Goal: Task Accomplishment & Management: Use online tool/utility

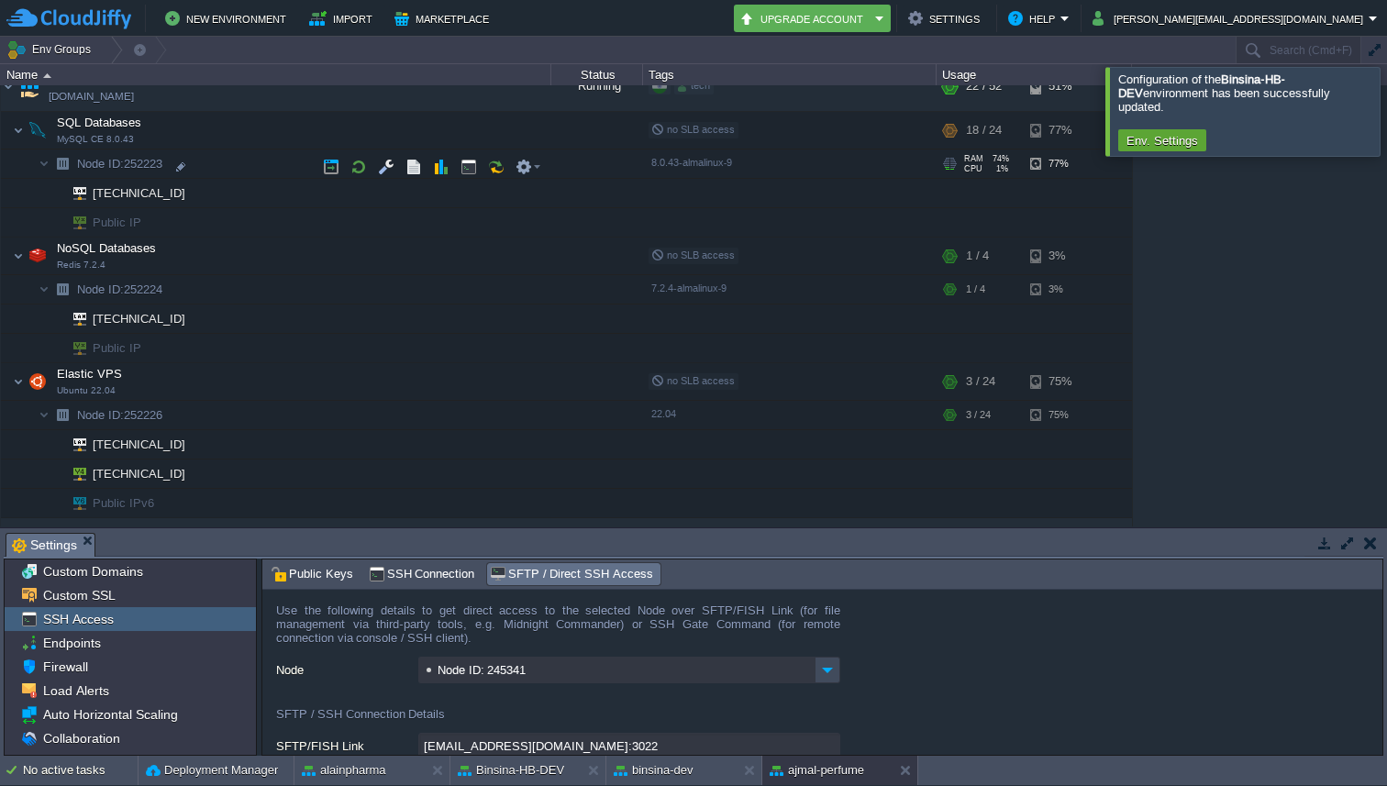
scroll to position [124, 0]
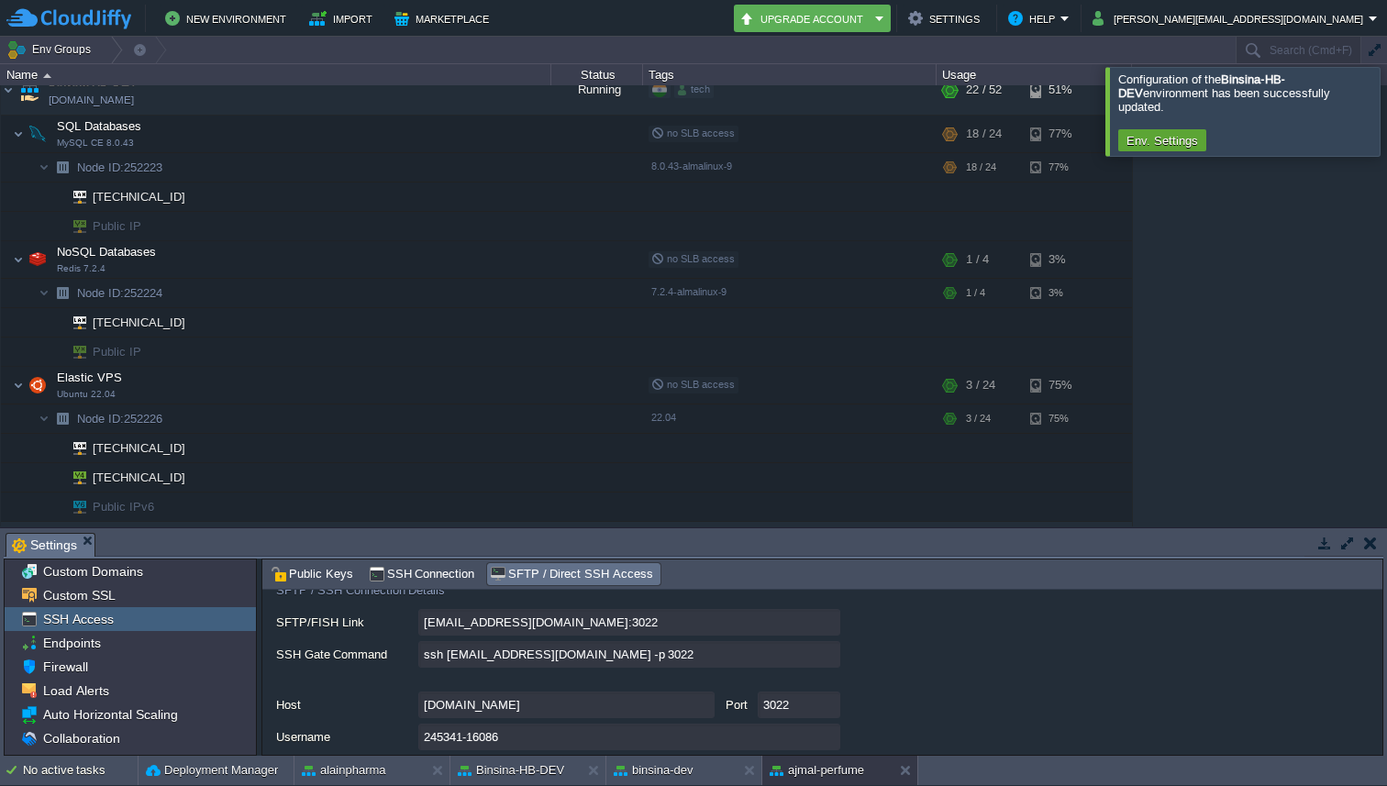
click at [1386, 105] on div at bounding box center [1409, 111] width 0 height 88
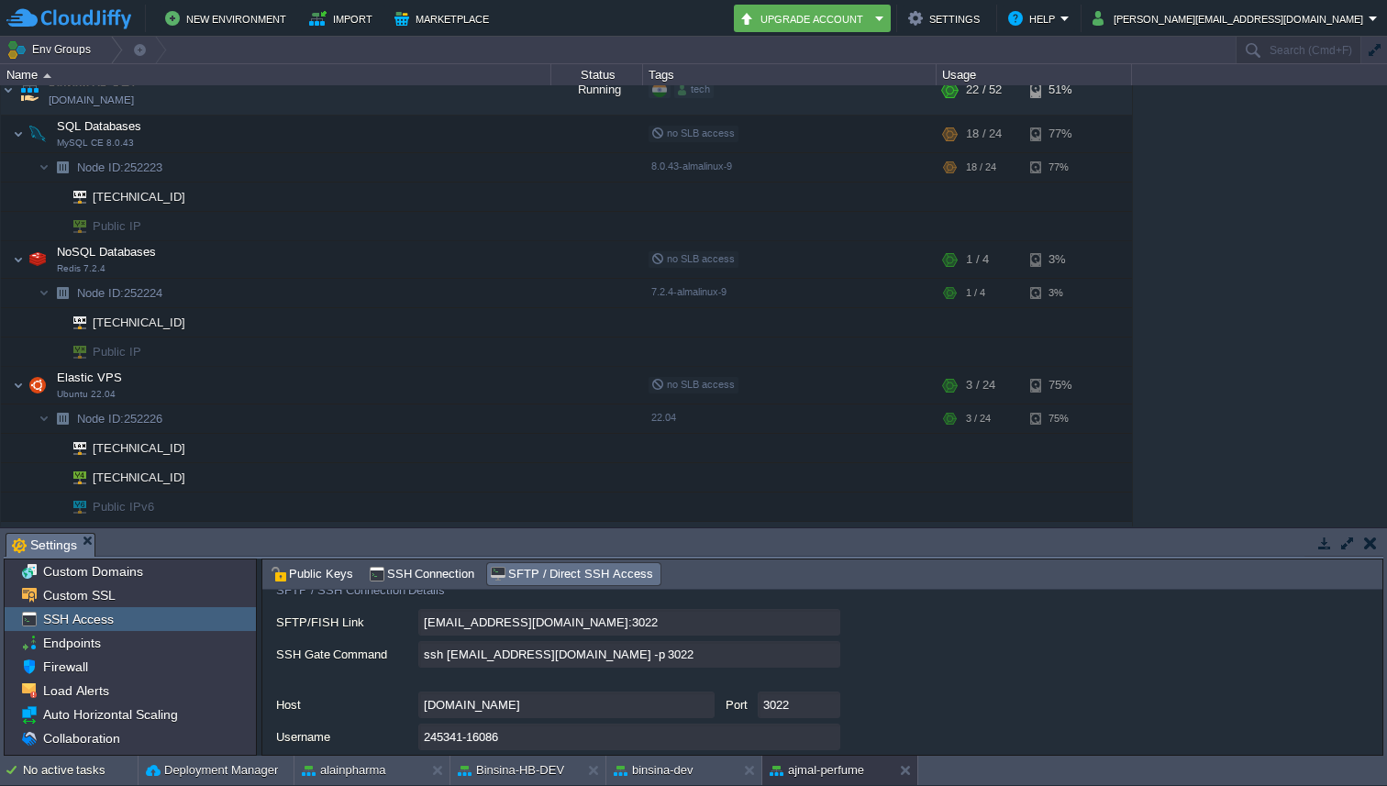
click at [1386, 94] on div "1stdirectpools [DOMAIN_NAME] Stopped tech + Add to Env Group RAM 0% CPU 0% 0 / …" at bounding box center [693, 305] width 1387 height 441
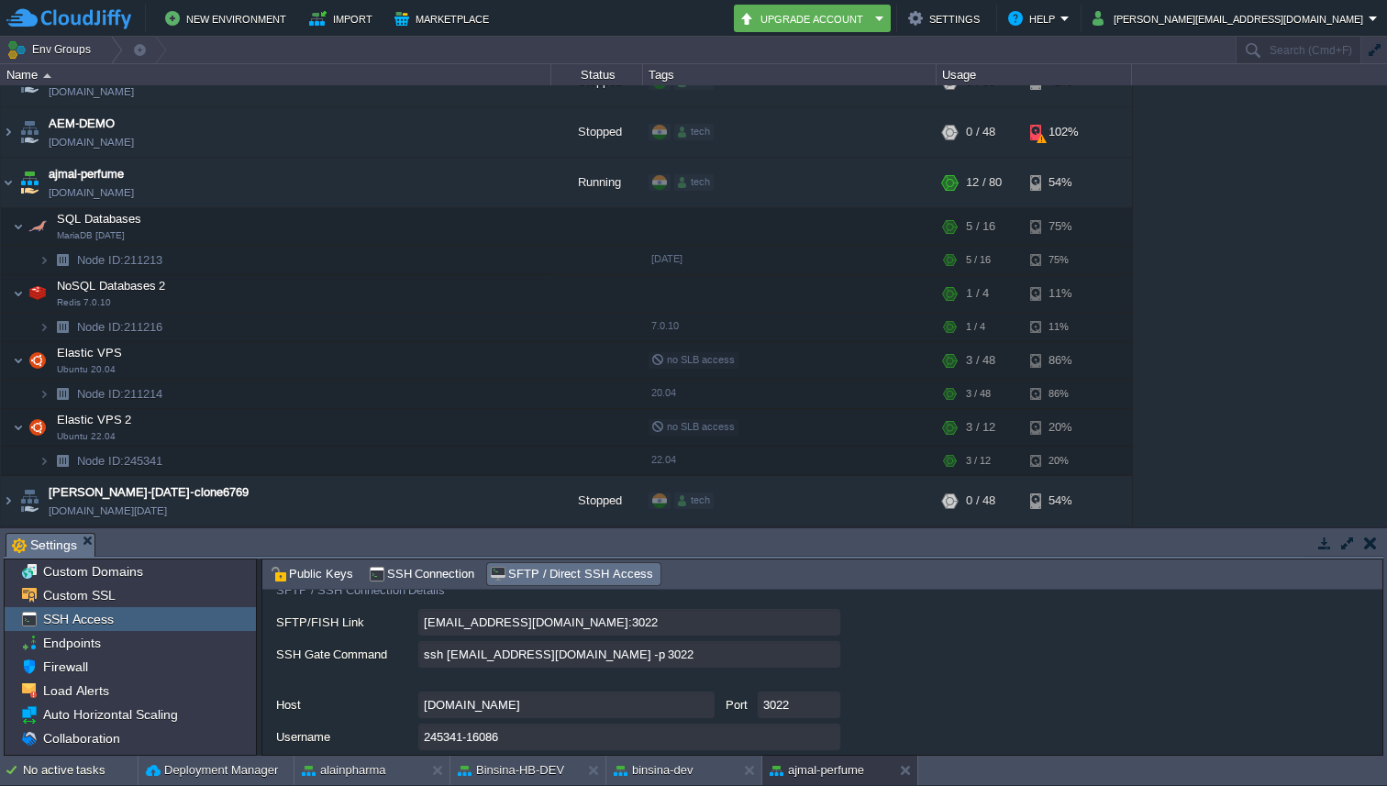
scroll to position [0, 0]
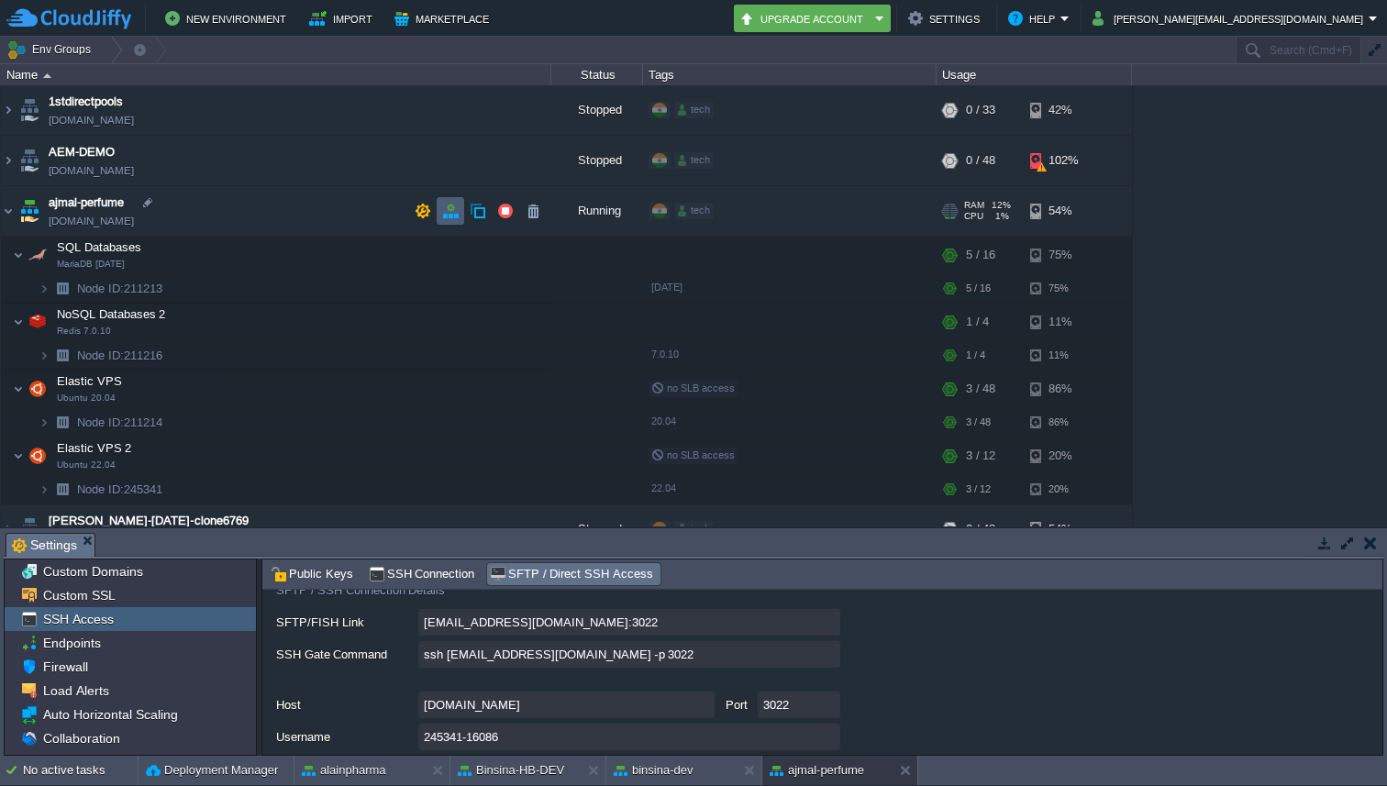
click at [439, 205] on td at bounding box center [451, 211] width 28 height 28
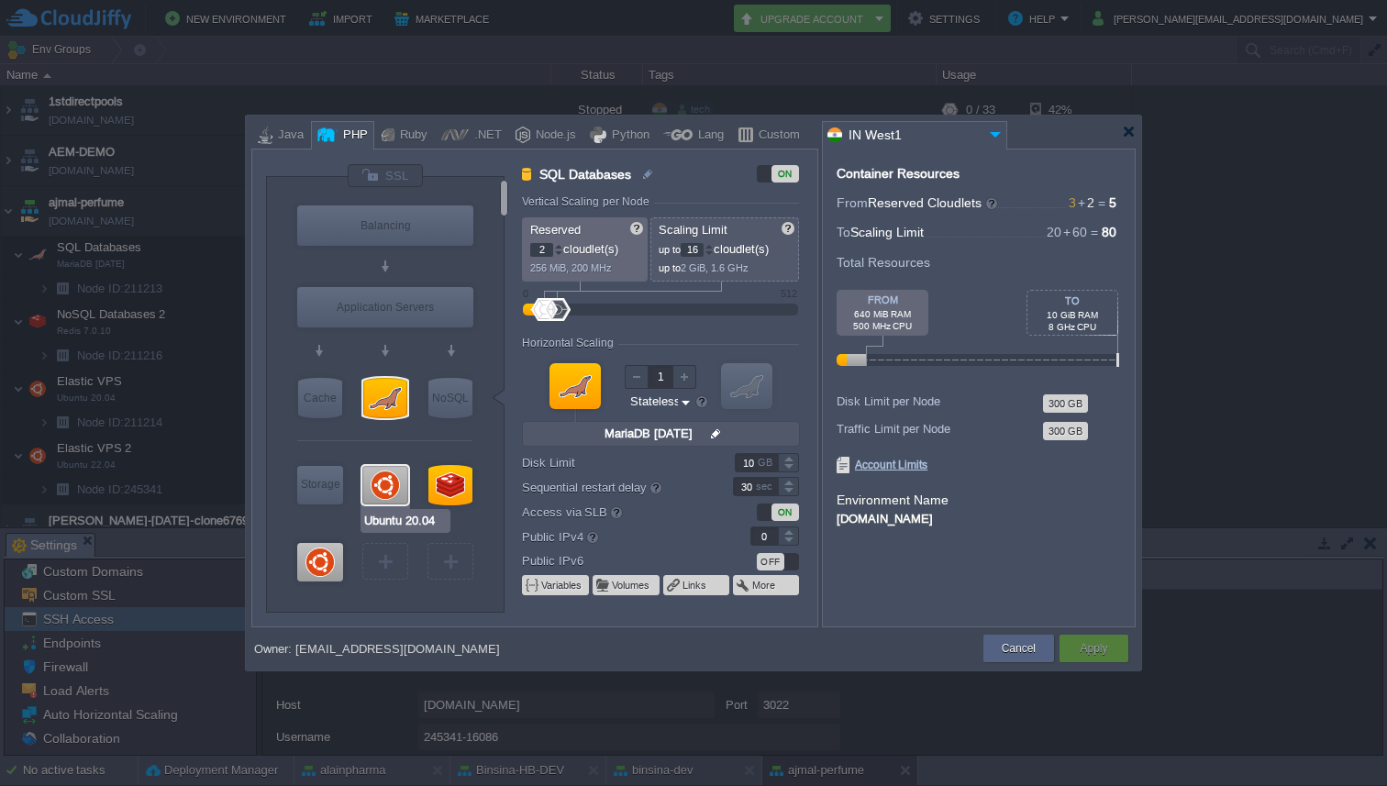
type input "Ubuntu 22.04"
click at [330, 571] on div at bounding box center [320, 562] width 46 height 39
type input "Elastic VPS 2"
type input "1"
type input "12"
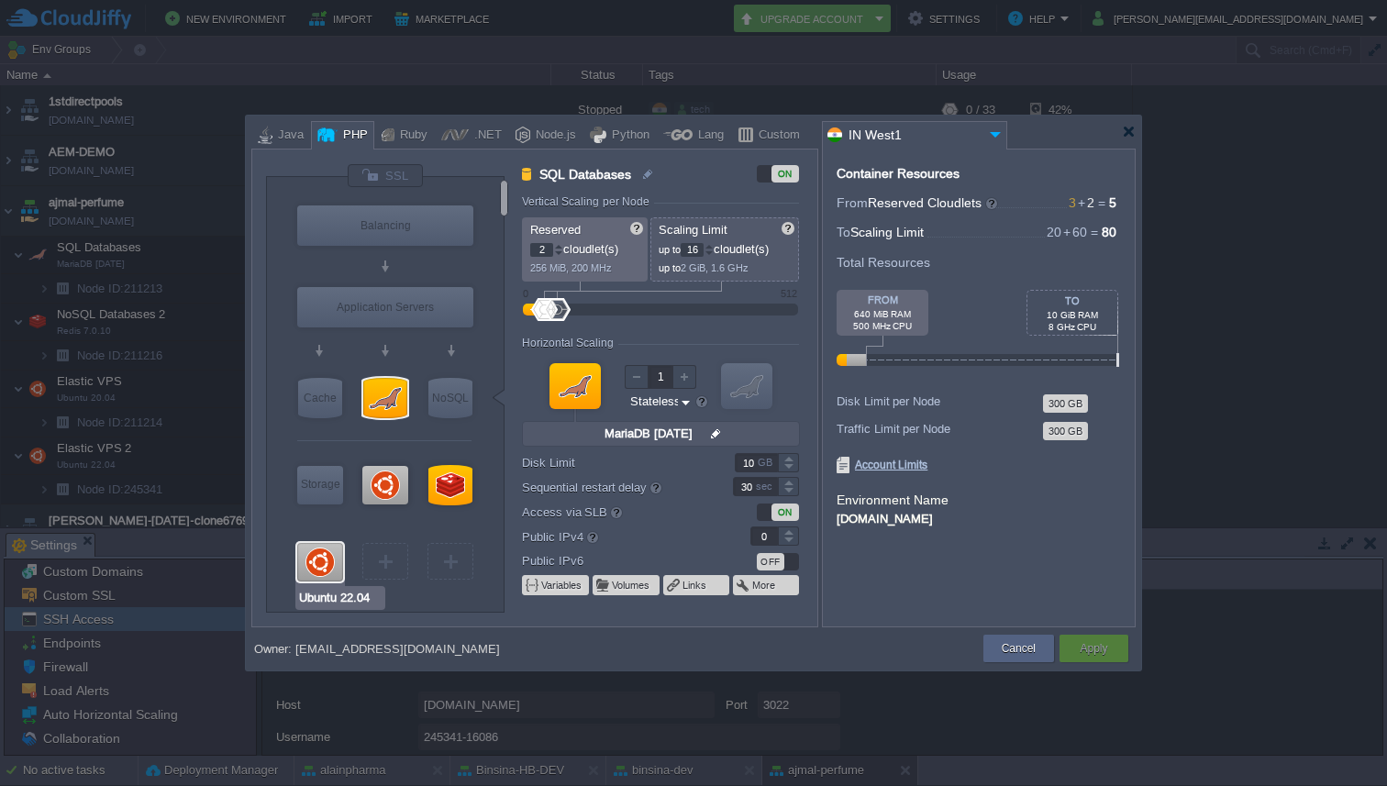
type input "Ubuntu 22.04"
type input "null"
type input "22.04"
type input "Stateful"
type input "30"
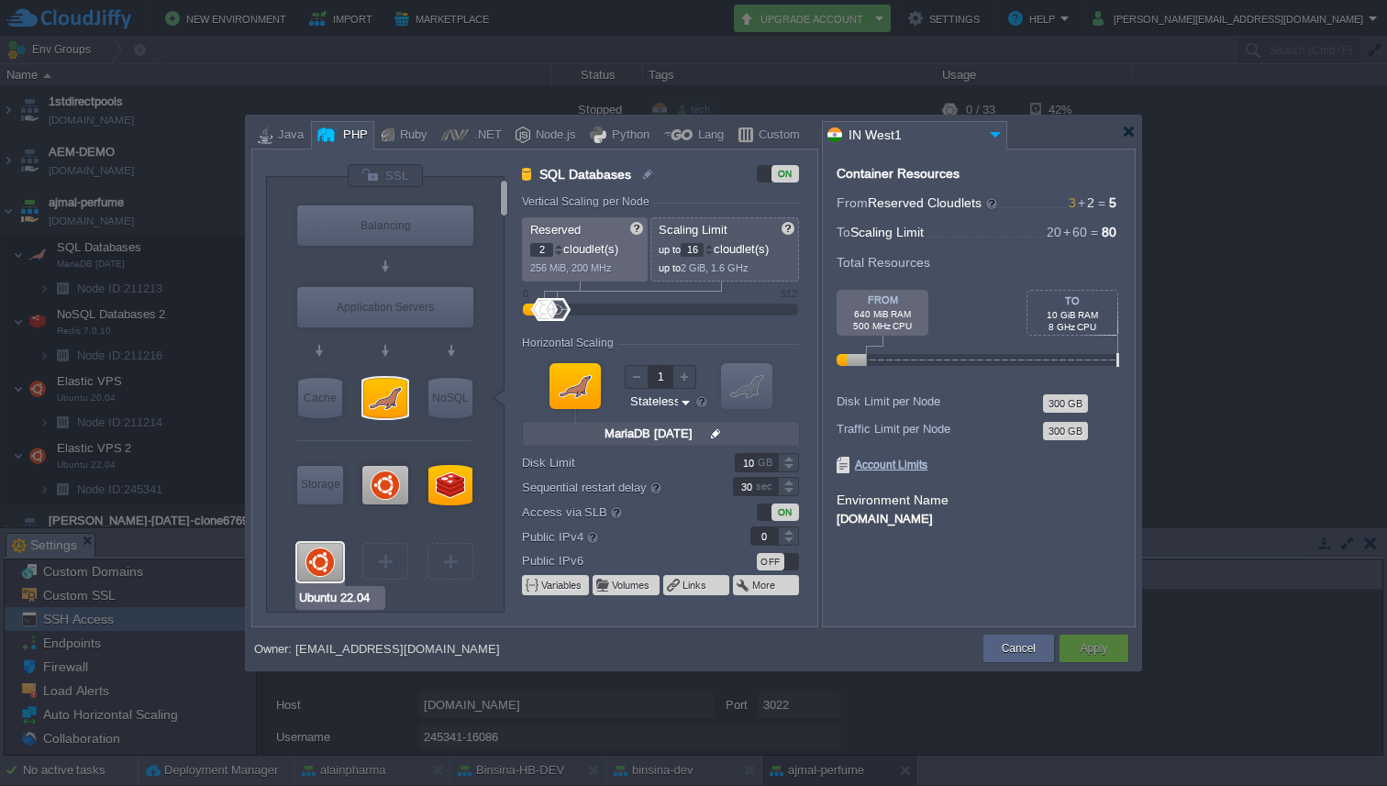
type input "1"
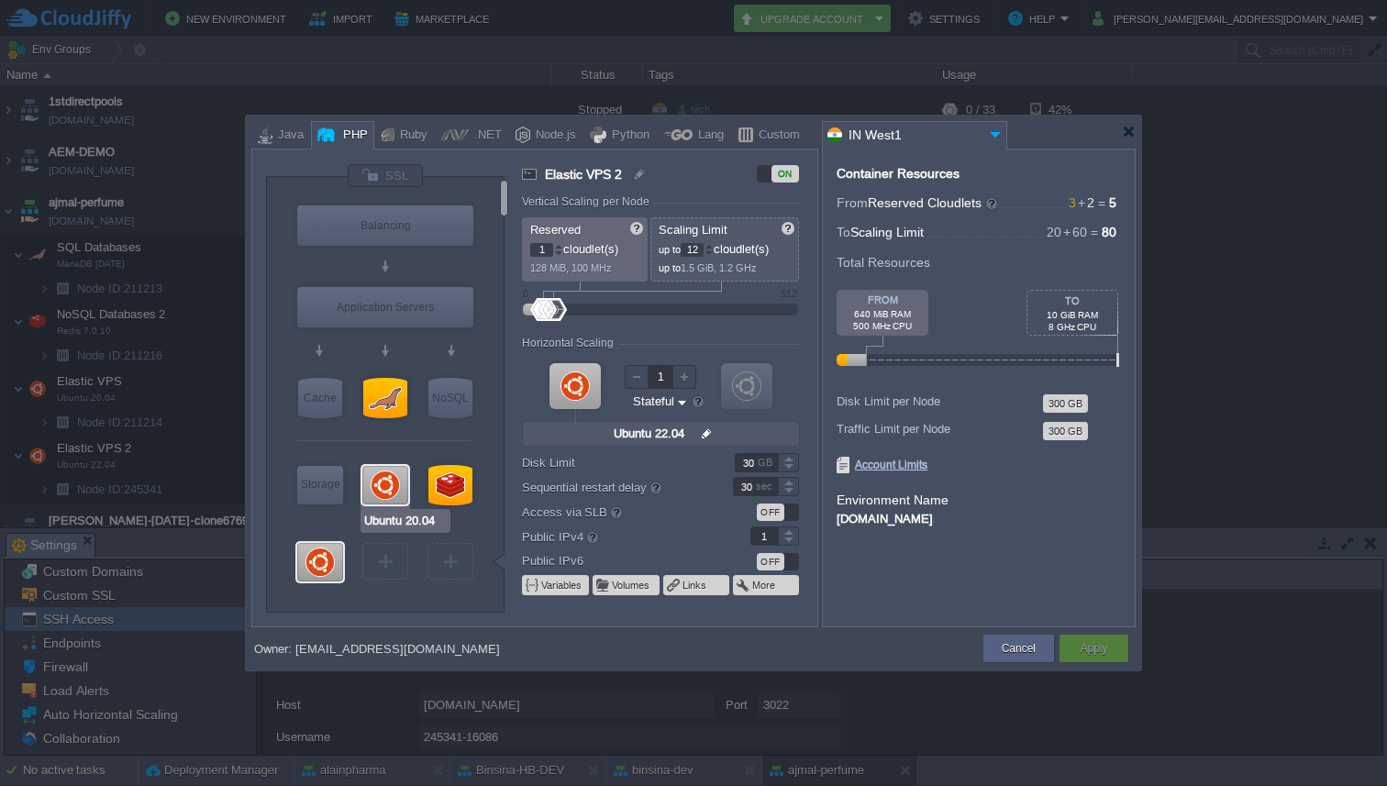
type input "Ubuntu 22.04"
click at [714, 244] on div at bounding box center [708, 246] width 9 height 6
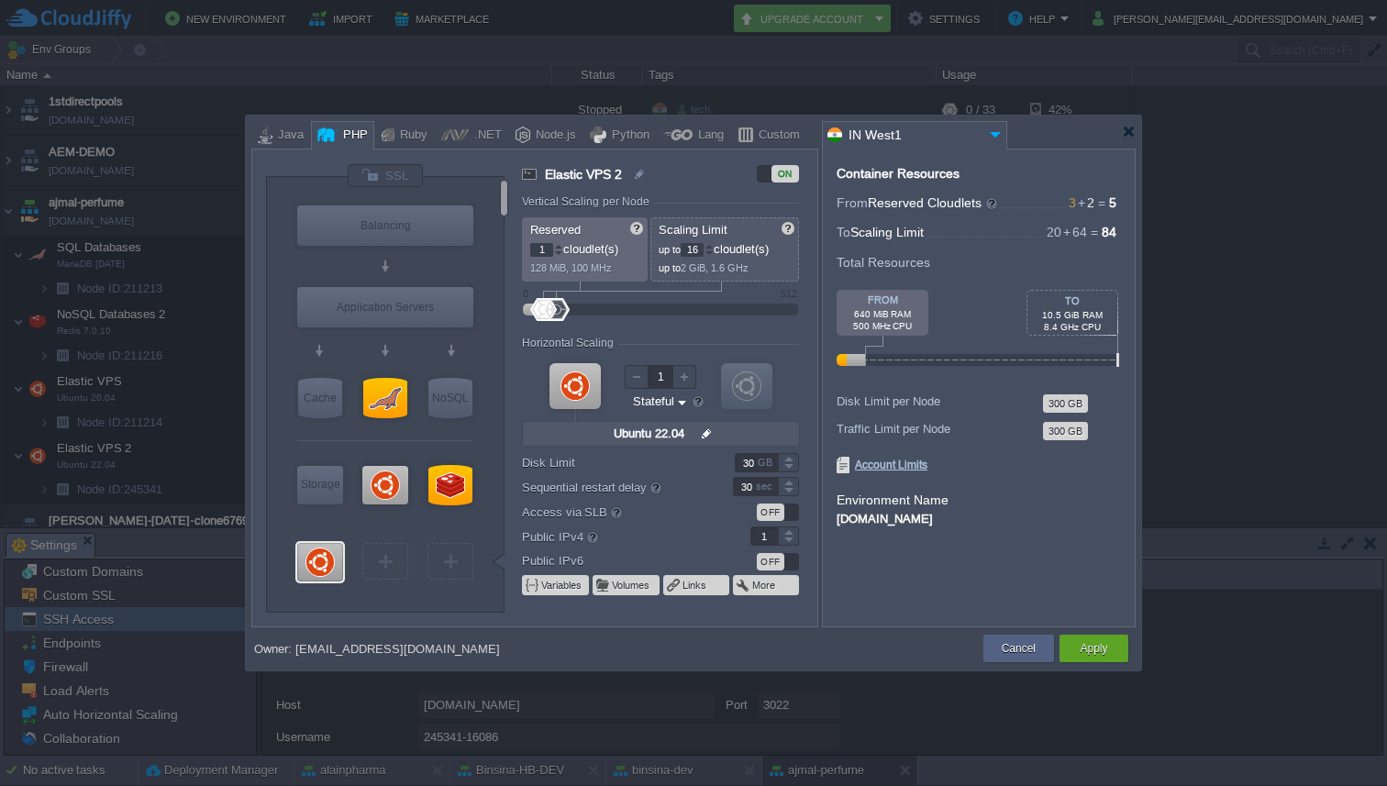
click at [714, 244] on div at bounding box center [708, 246] width 9 height 6
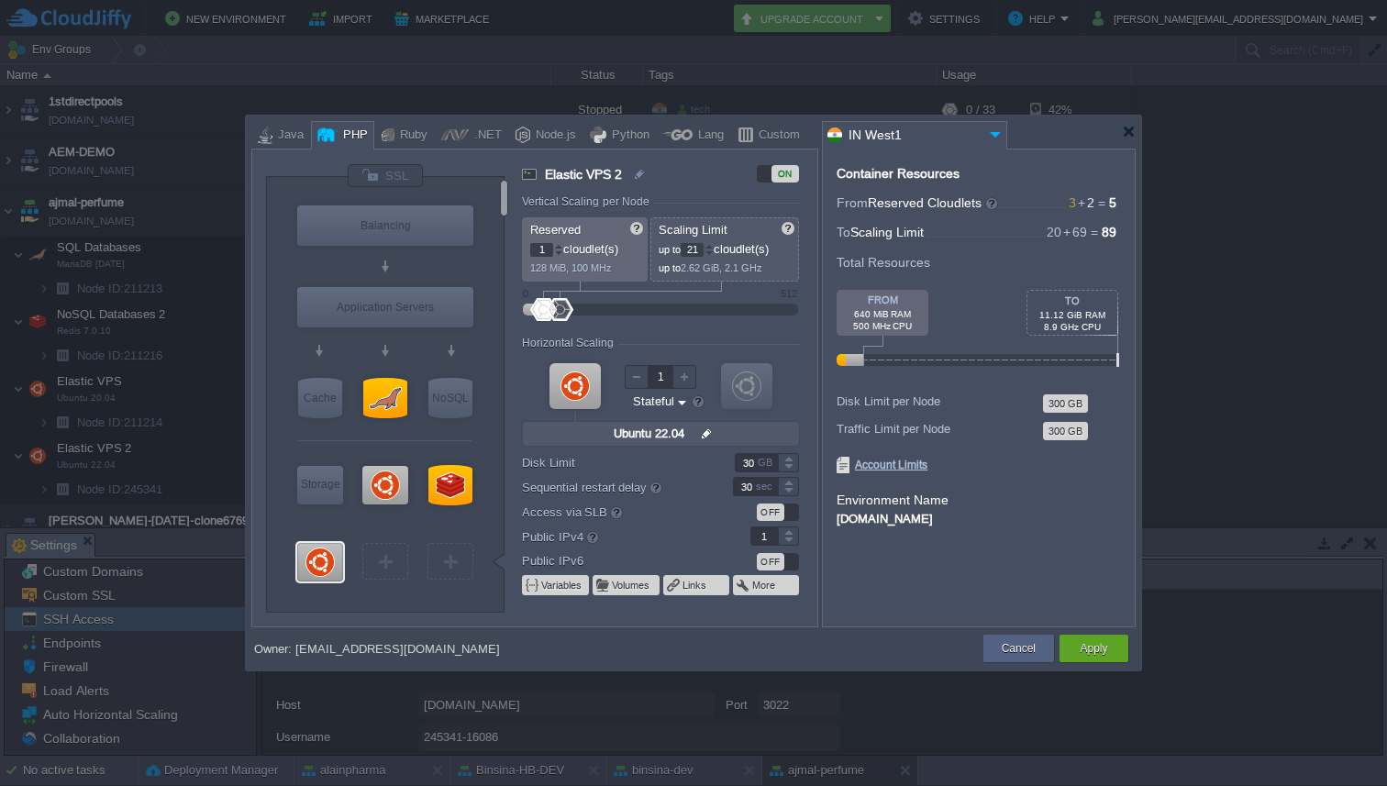
click at [714, 244] on div at bounding box center [708, 246] width 9 height 6
type input "24"
click at [787, 460] on div at bounding box center [788, 457] width 21 height 9
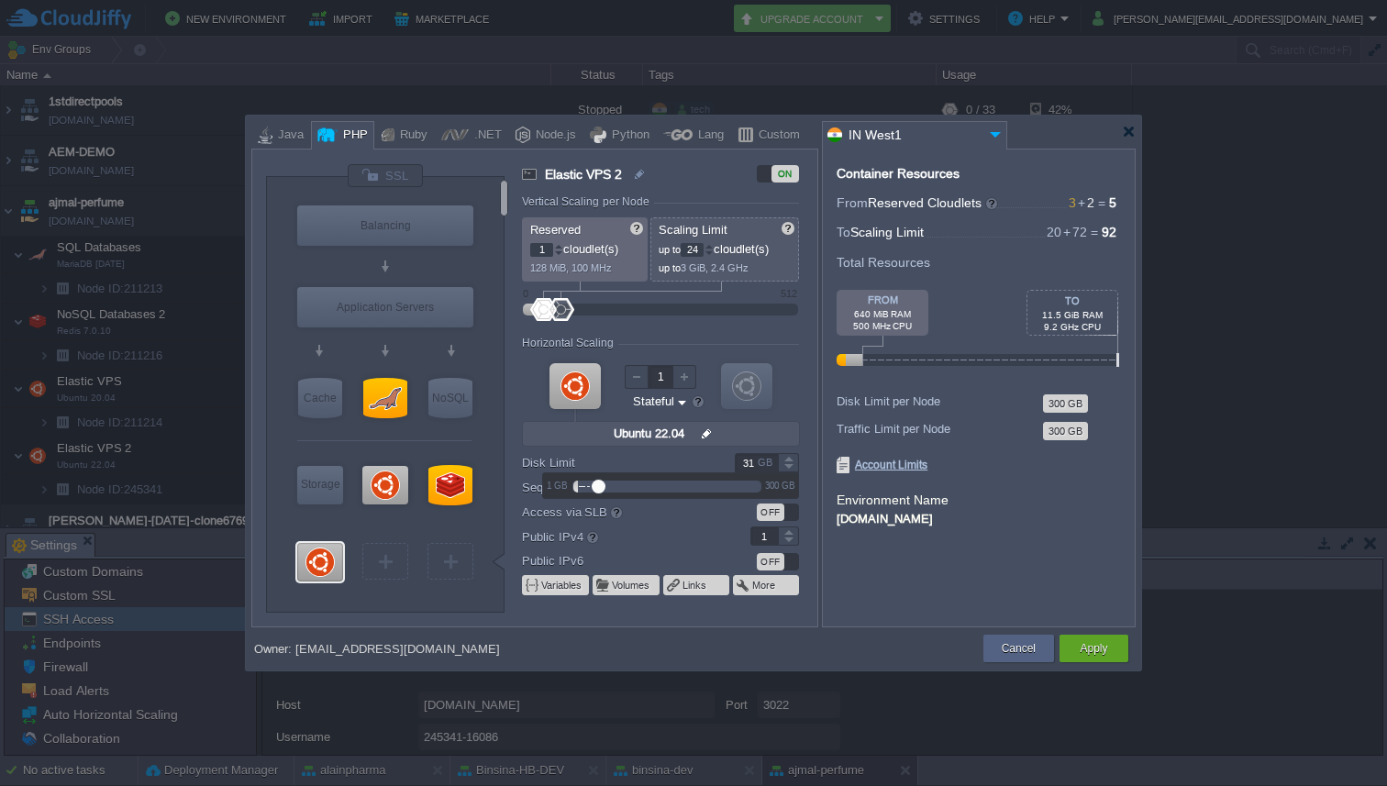
click at [787, 460] on div at bounding box center [788, 457] width 21 height 9
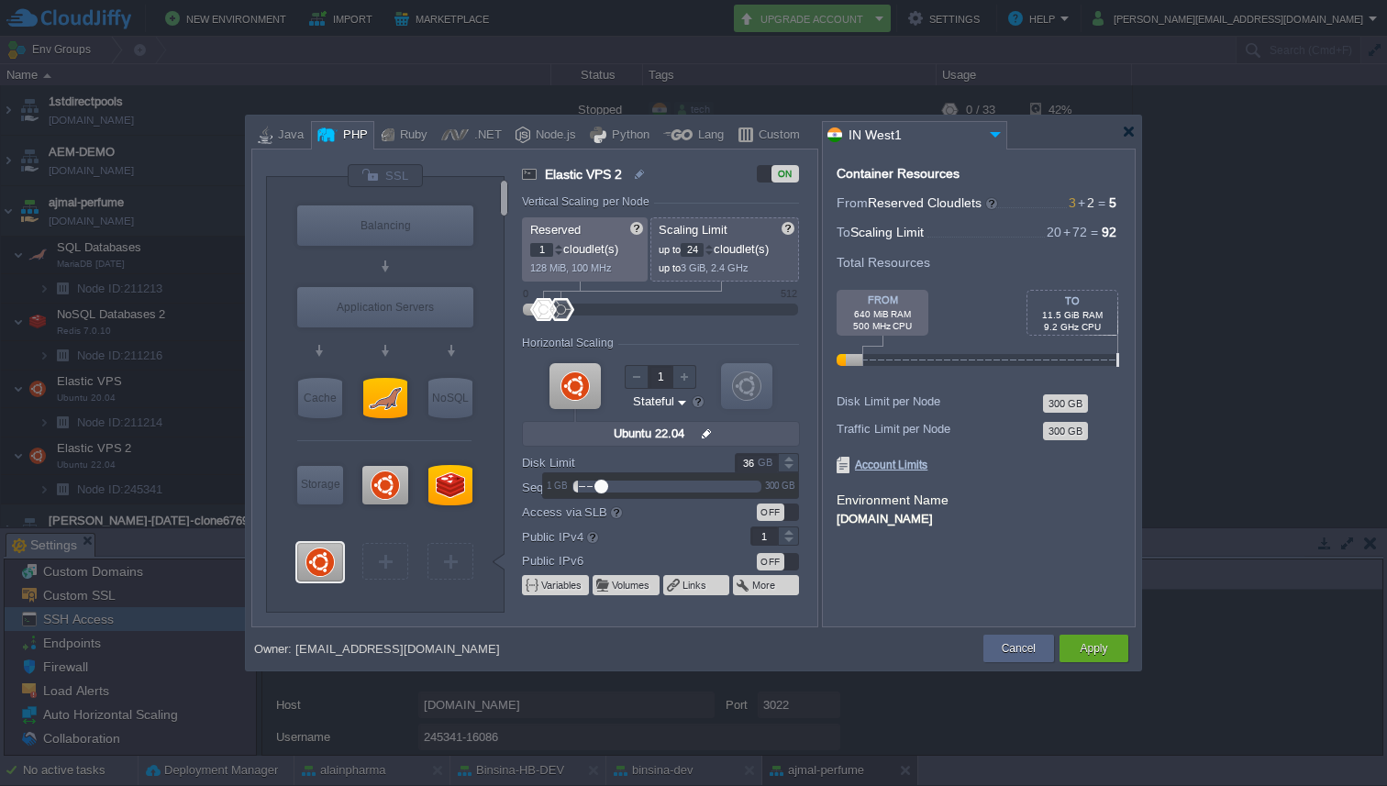
click at [787, 460] on div at bounding box center [788, 457] width 21 height 9
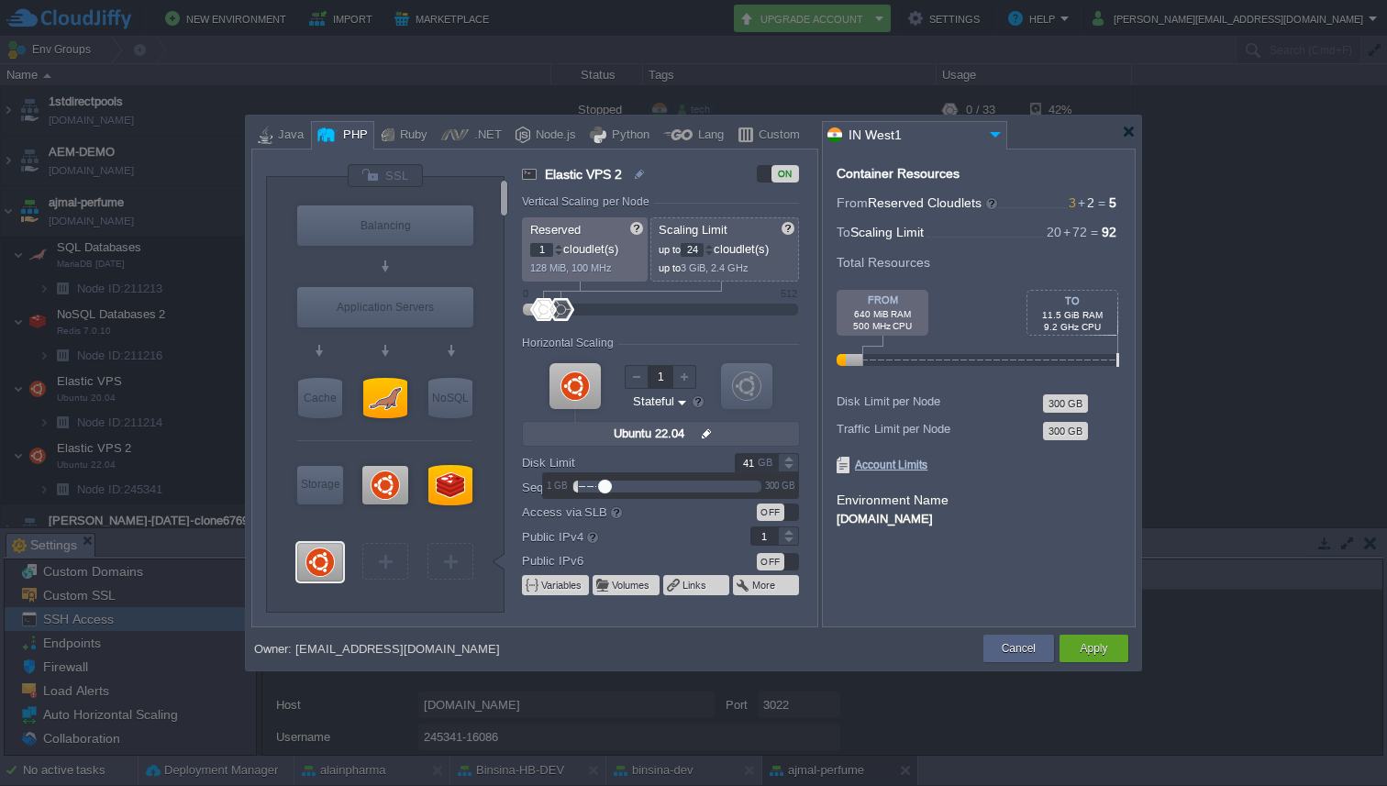
click at [787, 460] on div at bounding box center [788, 457] width 21 height 9
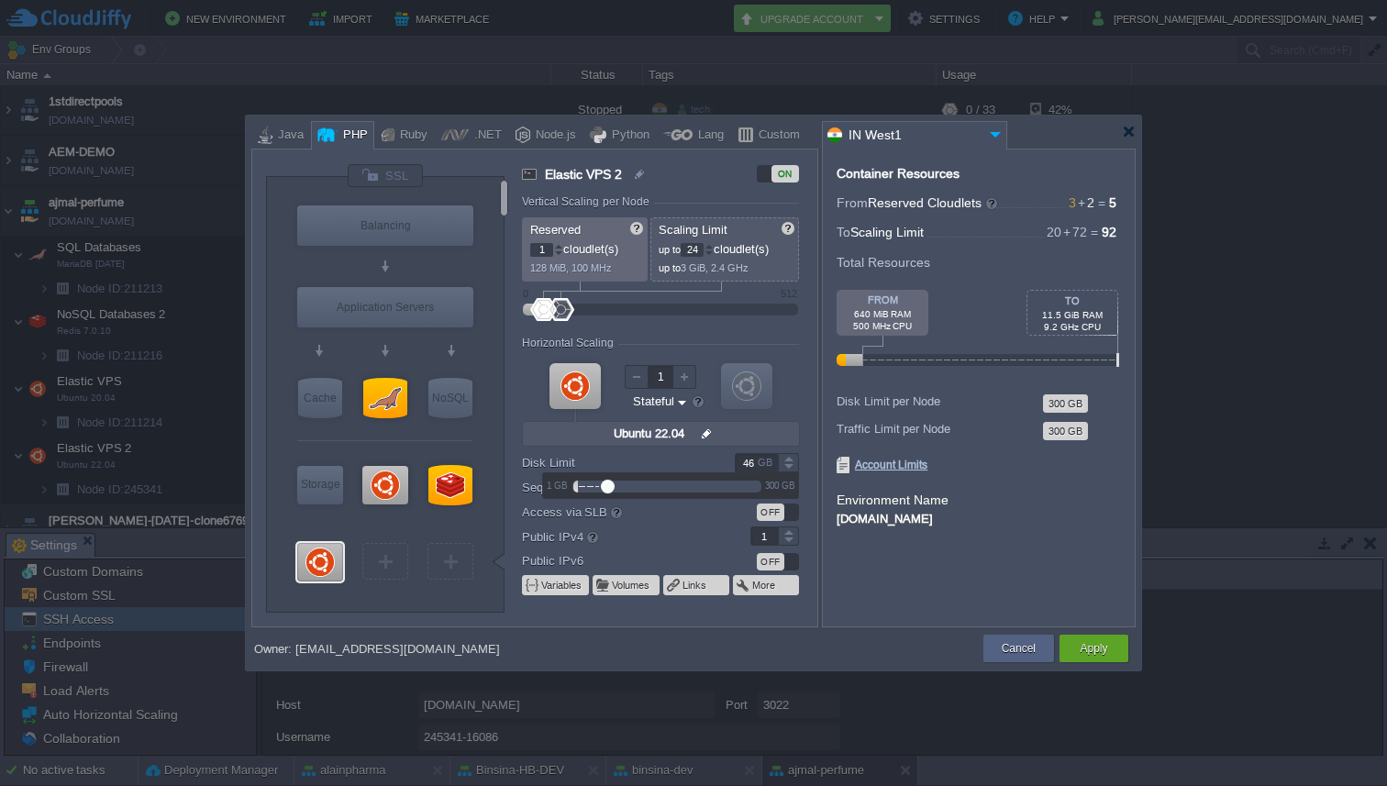
click at [787, 460] on div at bounding box center [788, 457] width 21 height 9
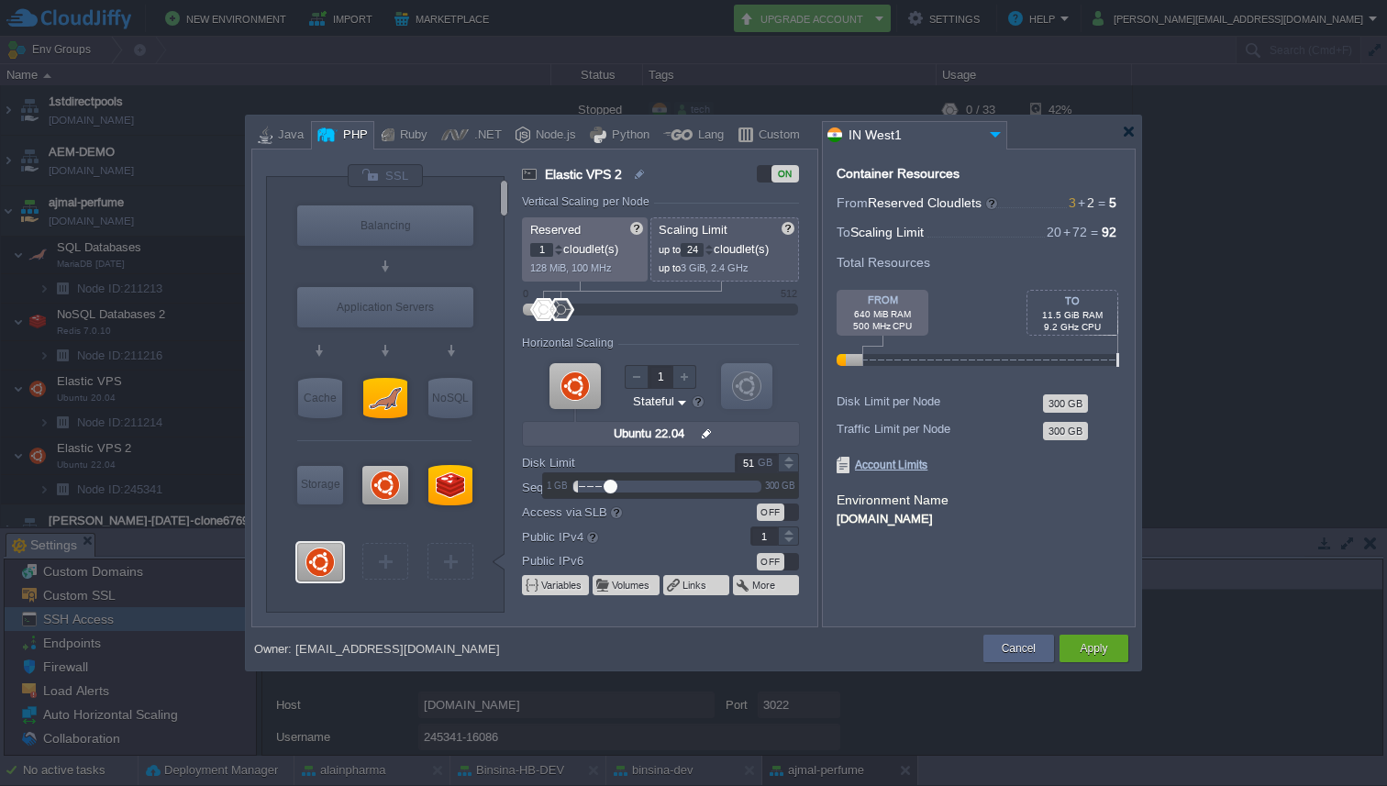
click at [787, 460] on div at bounding box center [788, 457] width 21 height 9
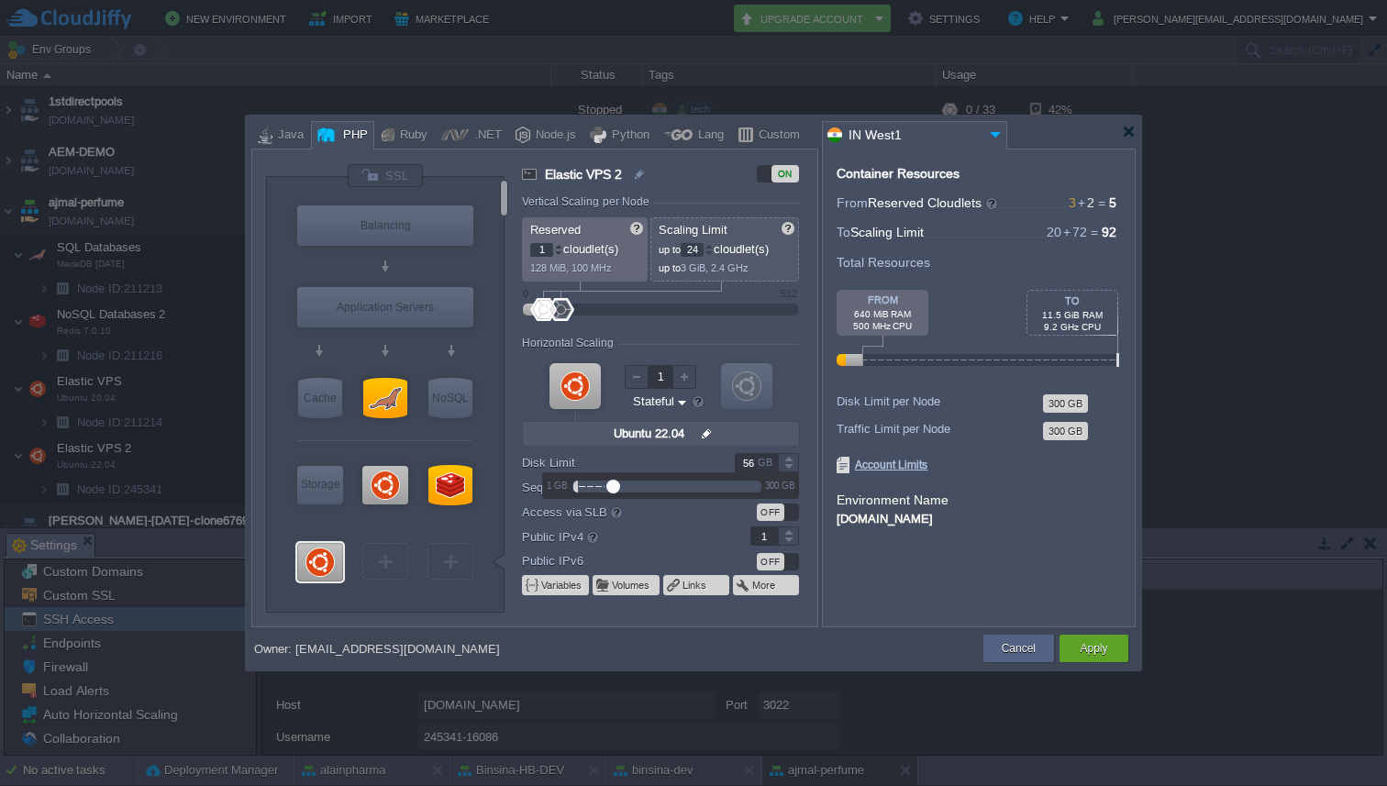
click at [787, 460] on div at bounding box center [788, 457] width 21 height 9
type input "60"
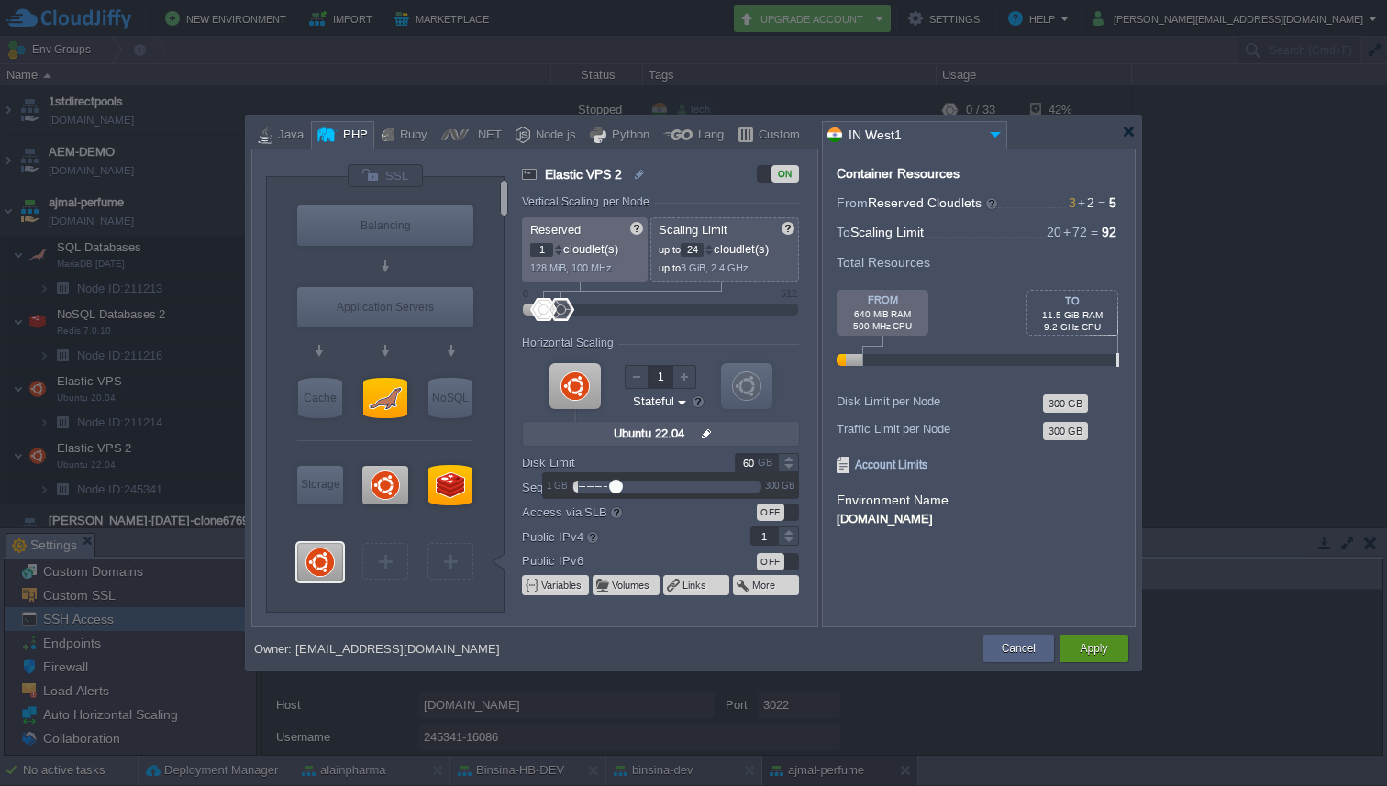
click at [1091, 647] on button "Apply" at bounding box center [1094, 648] width 28 height 18
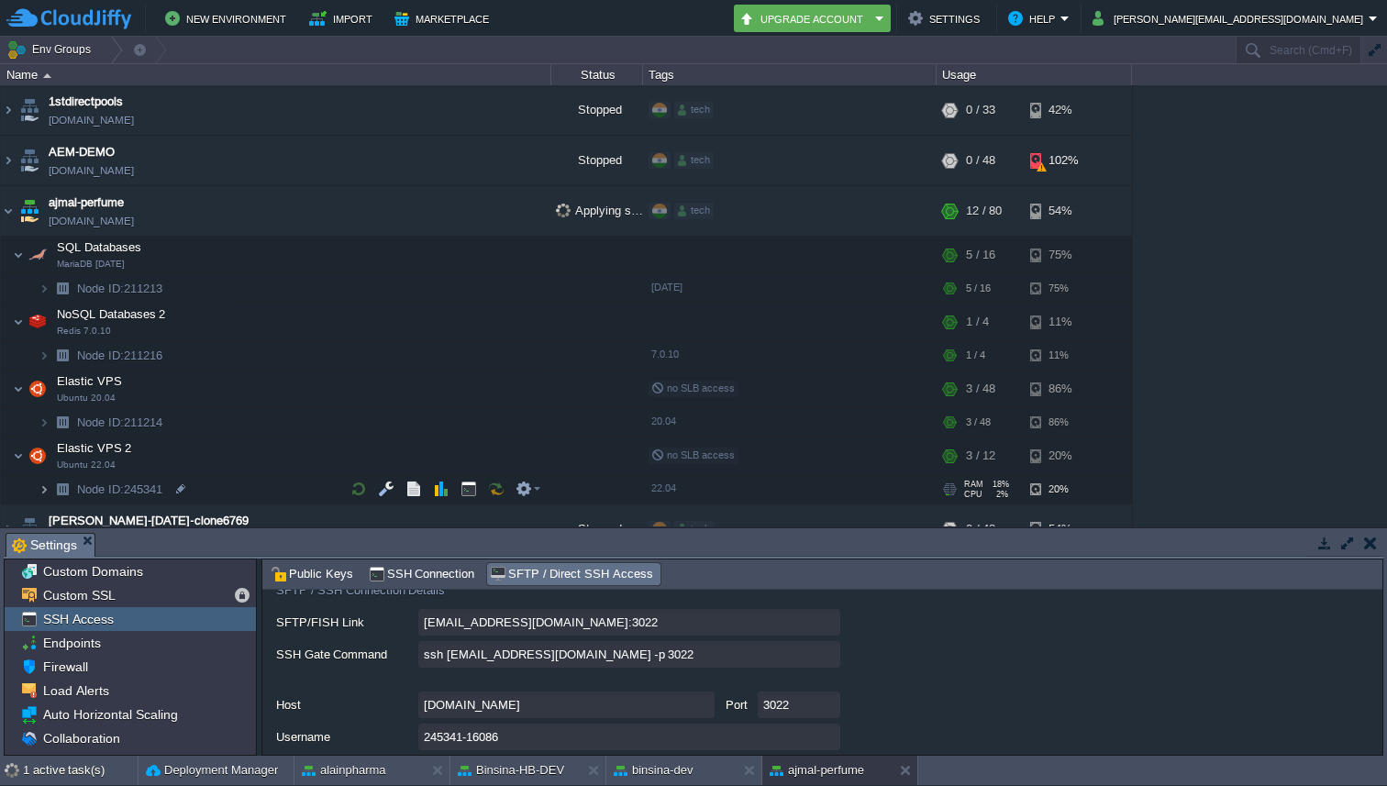
click at [43, 487] on img at bounding box center [44, 489] width 11 height 28
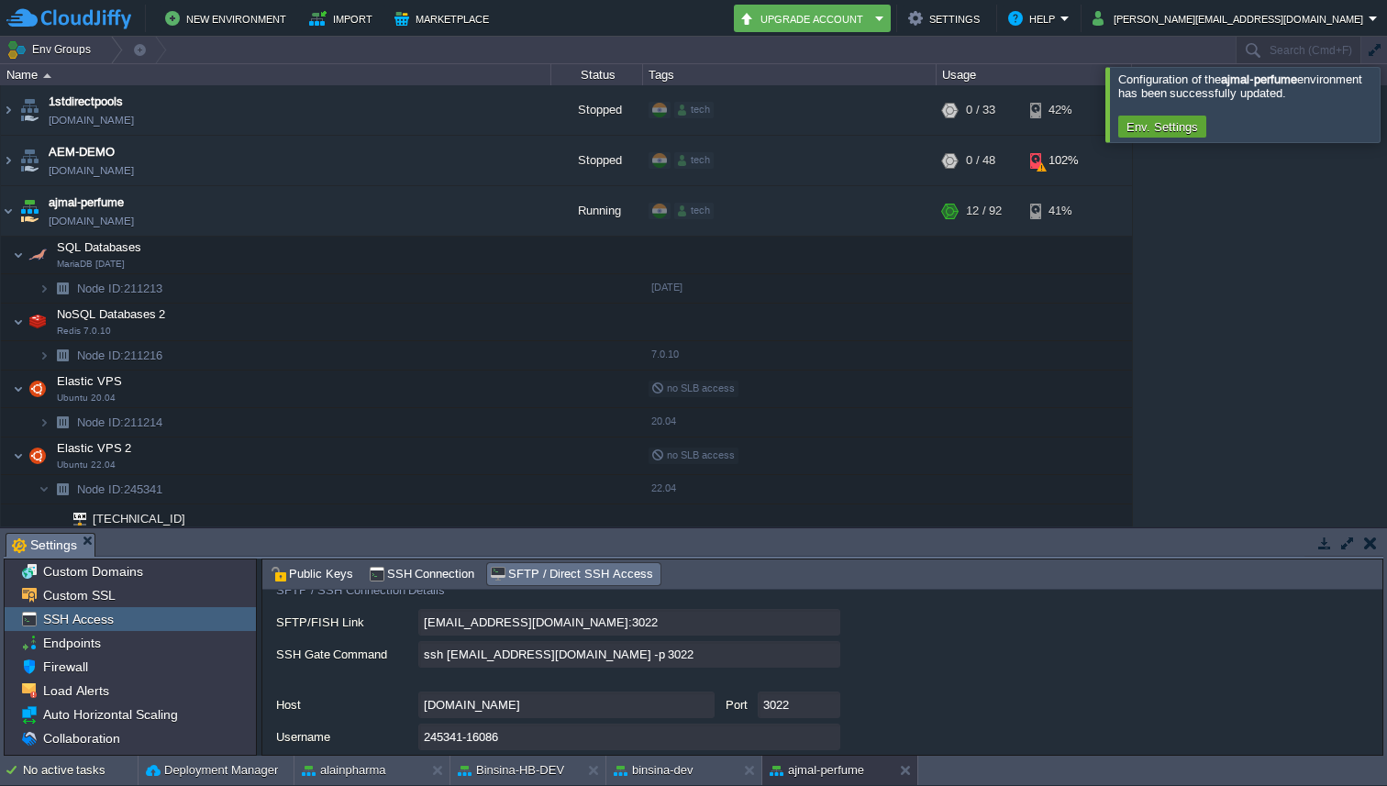
click at [1386, 100] on div at bounding box center [1409, 104] width 0 height 74
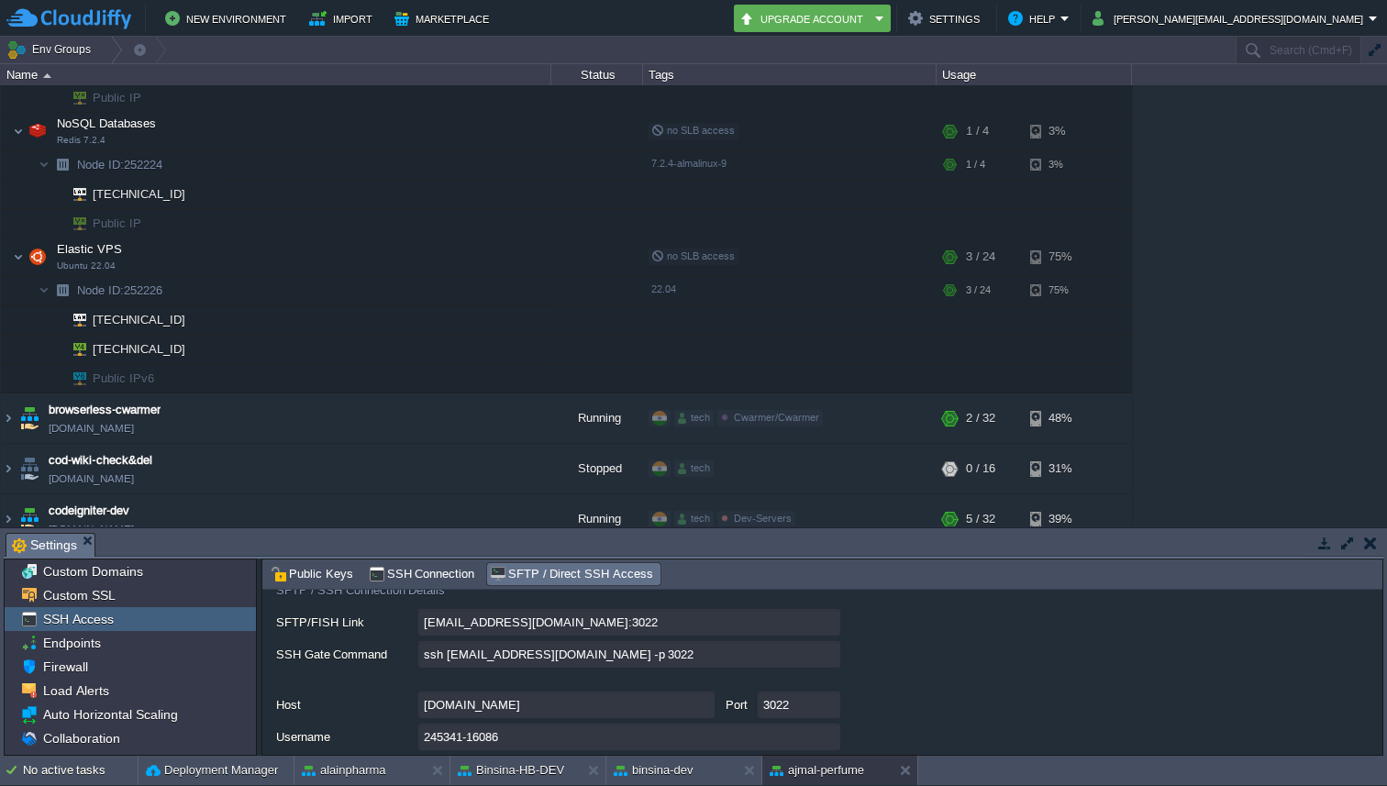
scroll to position [772, 0]
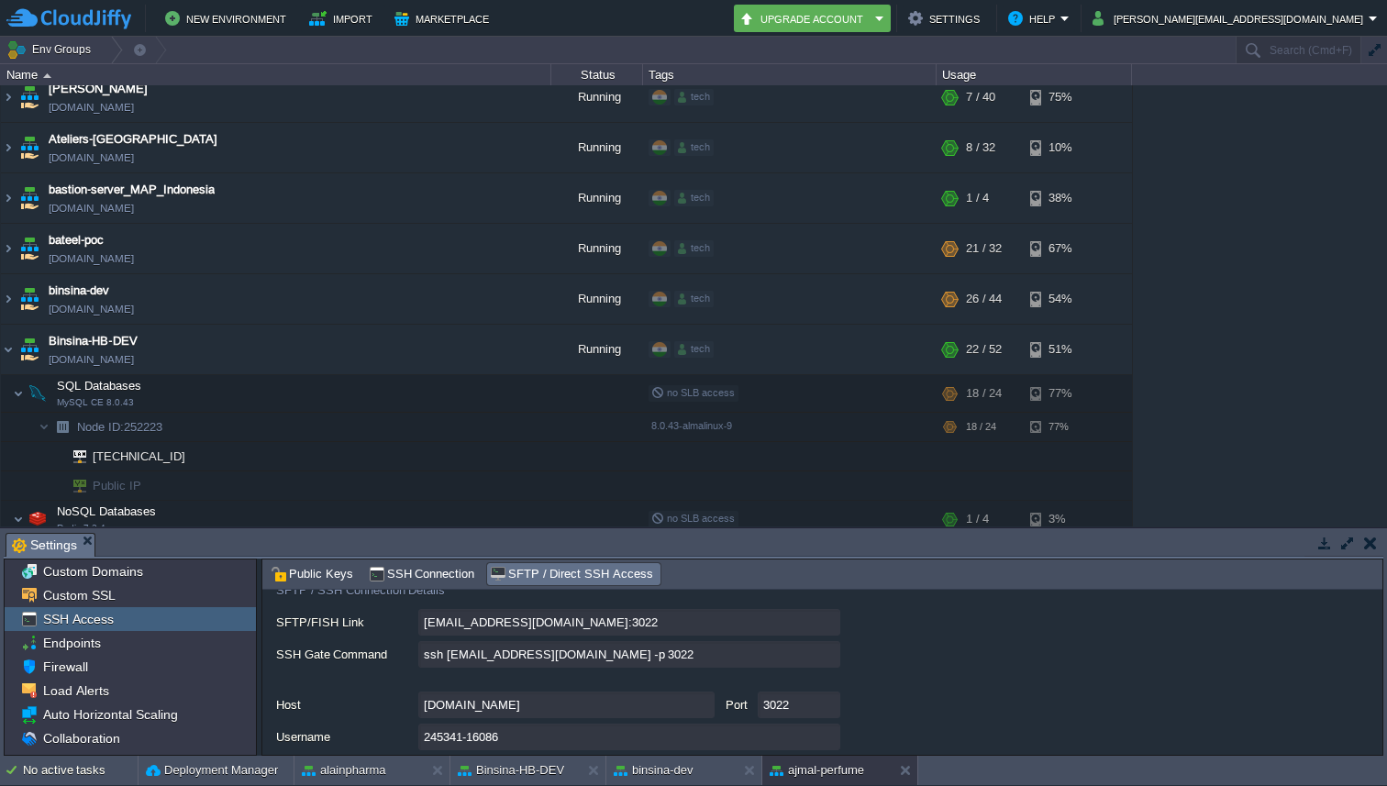
click at [1386, 118] on div "1stdirectpools [DOMAIN_NAME] Stopped tech + Add to Env Group RAM 0% CPU 0% 0 / …" at bounding box center [693, 305] width 1387 height 441
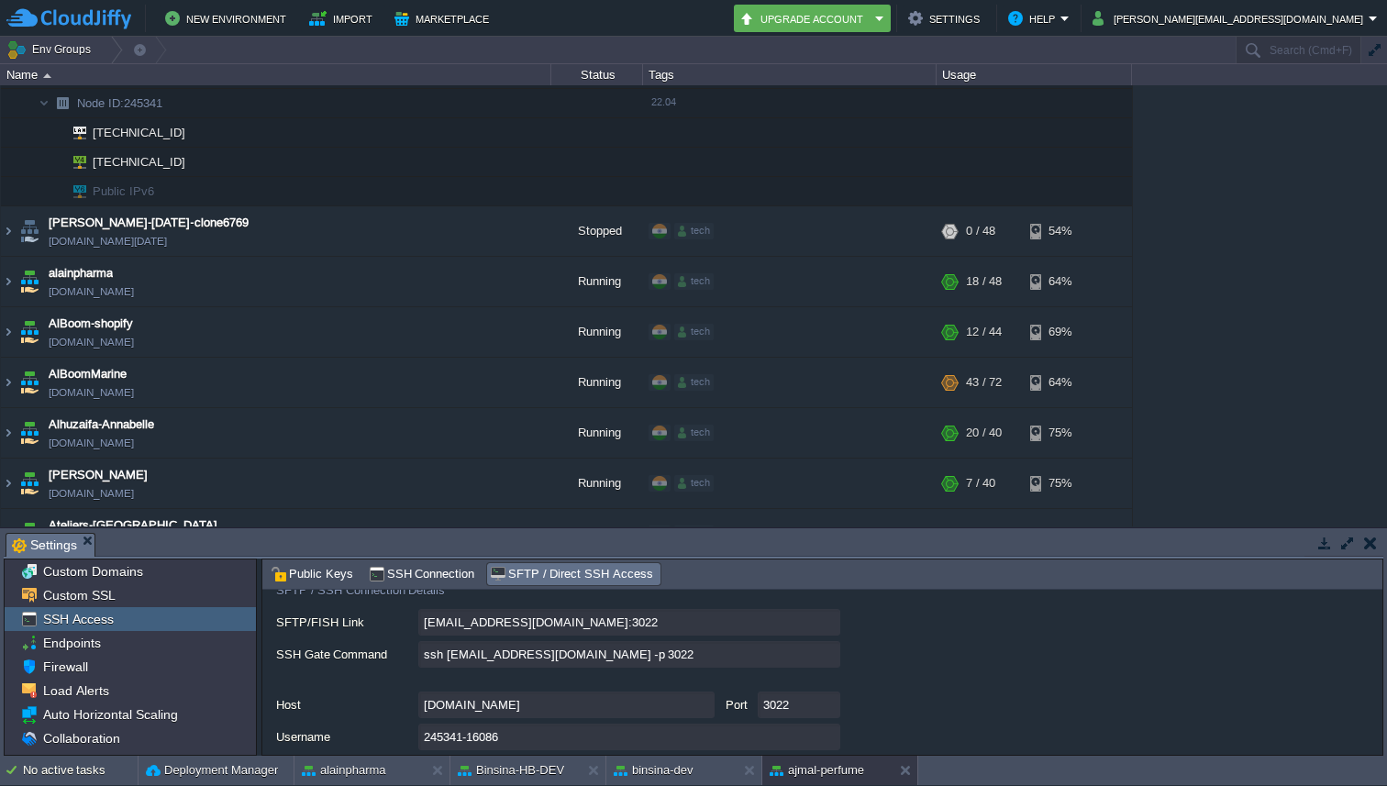
click at [1386, 95] on div "1stdirectpools [DOMAIN_NAME] Stopped tech + Add to Env Group RAM 0% CPU 0% 0 / …" at bounding box center [693, 305] width 1387 height 441
click at [1386, 89] on div "1stdirectpools [DOMAIN_NAME] Stopped tech + Add to Env Group RAM 0% CPU 0% 0 / …" at bounding box center [693, 305] width 1387 height 441
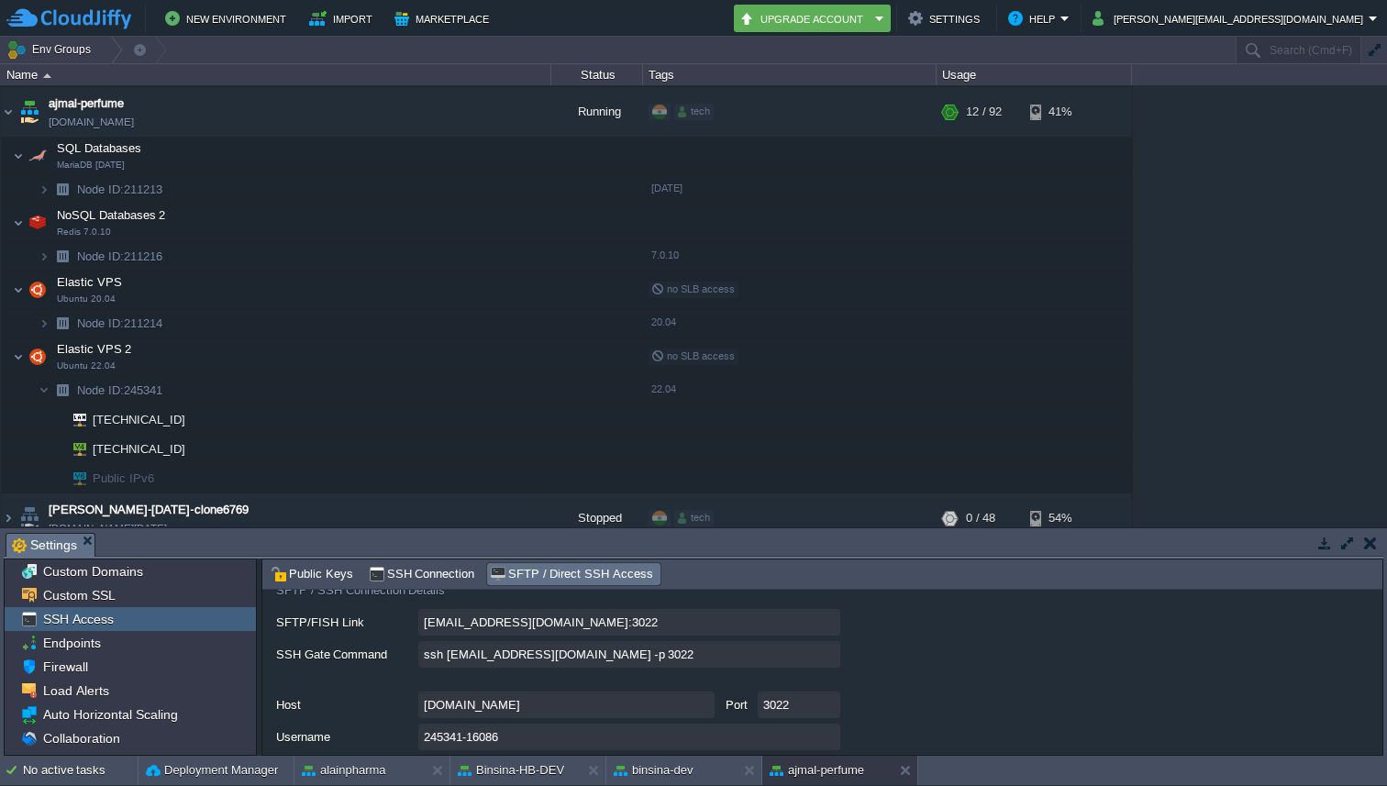
scroll to position [72, 0]
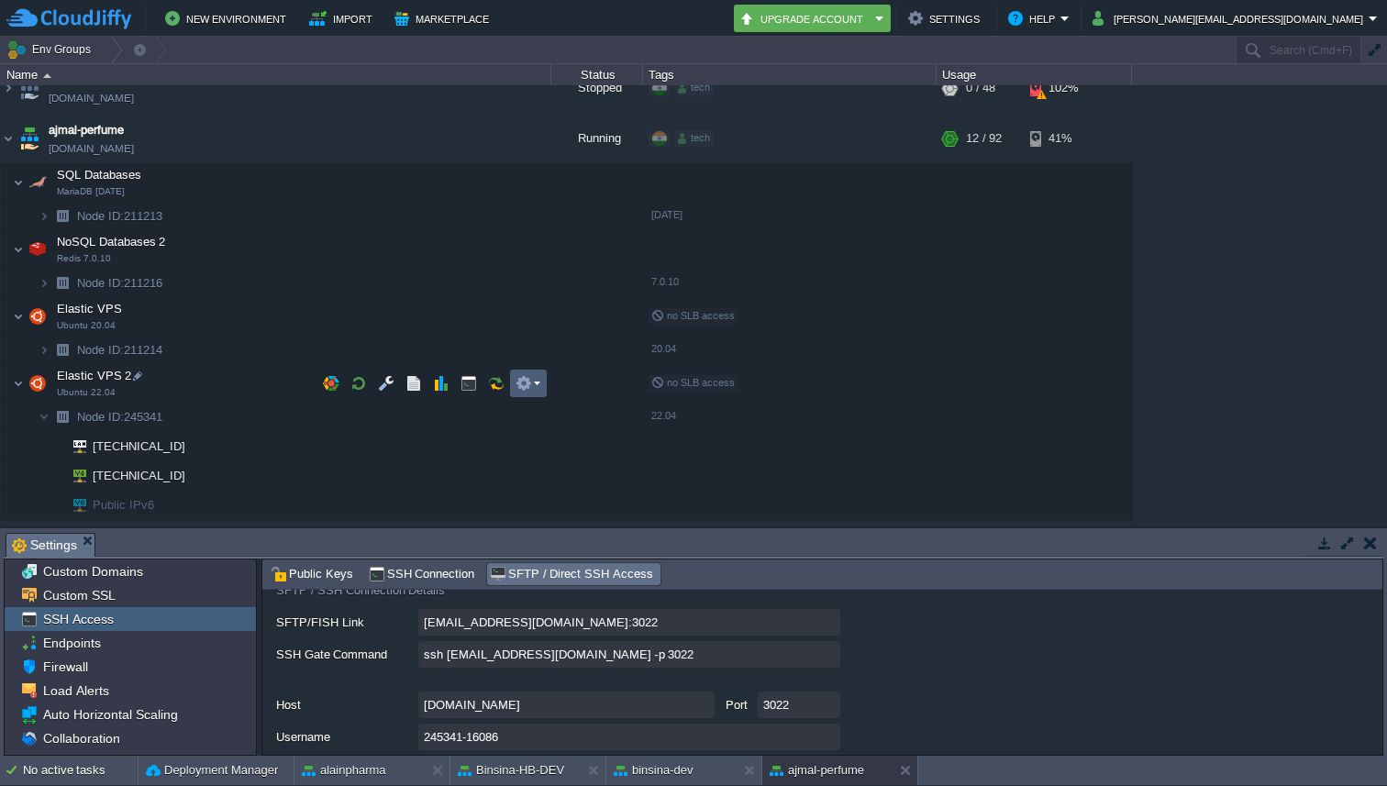
click at [530, 379] on button "button" at bounding box center [523, 383] width 17 height 17
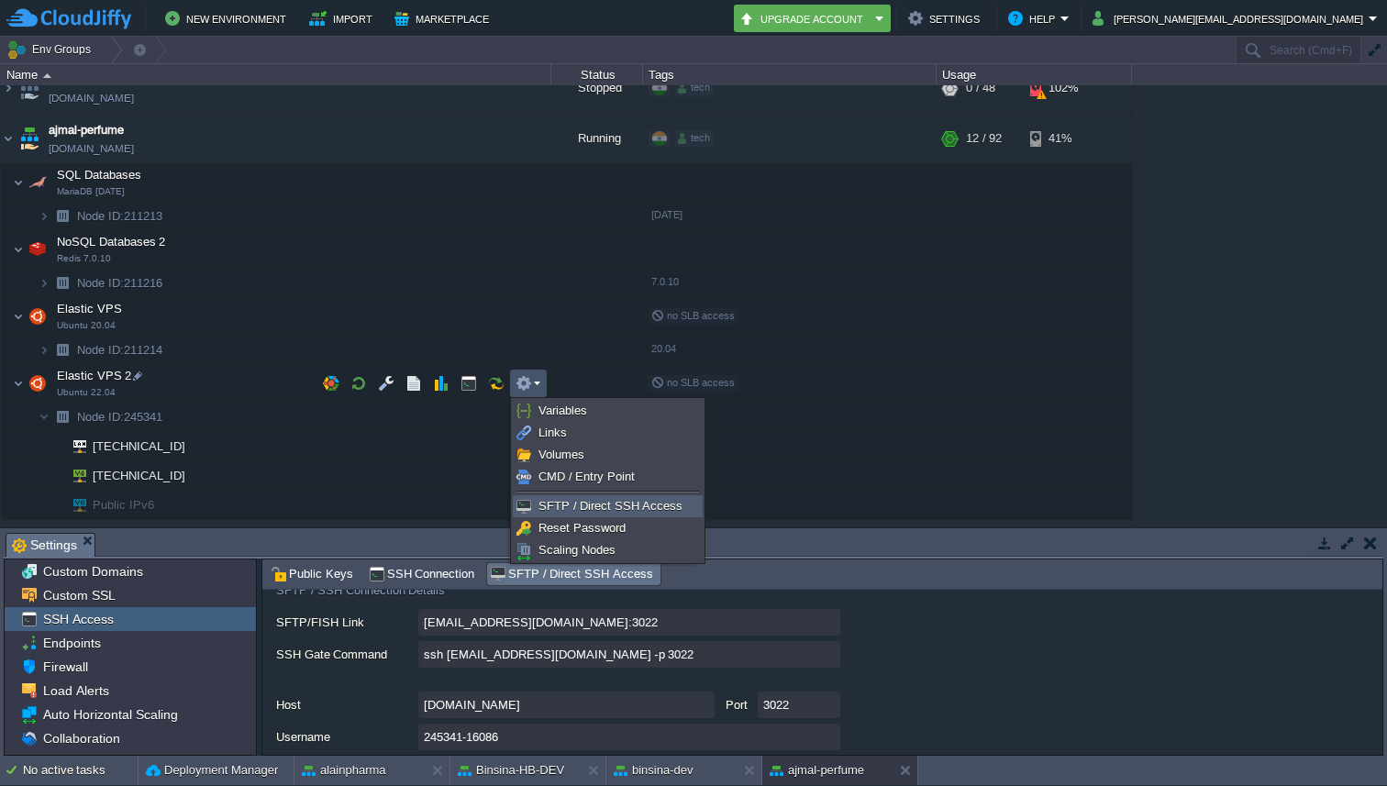
click at [547, 501] on span "SFTP / Direct SSH Access" at bounding box center [610, 506] width 144 height 14
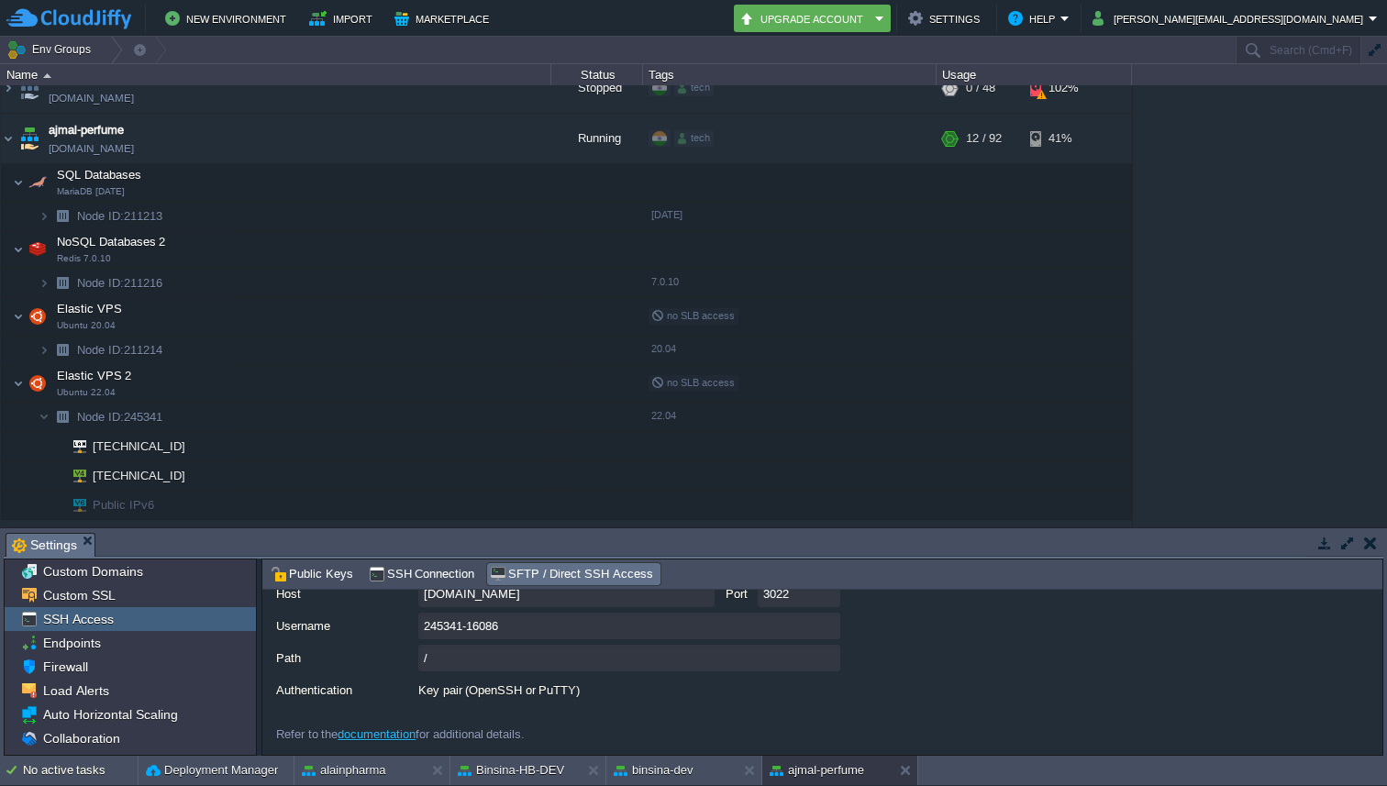
scroll to position [237, 0]
click at [1386, 621] on div "Tasks Activity Log Archive Git / SVN Settings Settings Settings Settings Upload…" at bounding box center [693, 641] width 1387 height 227
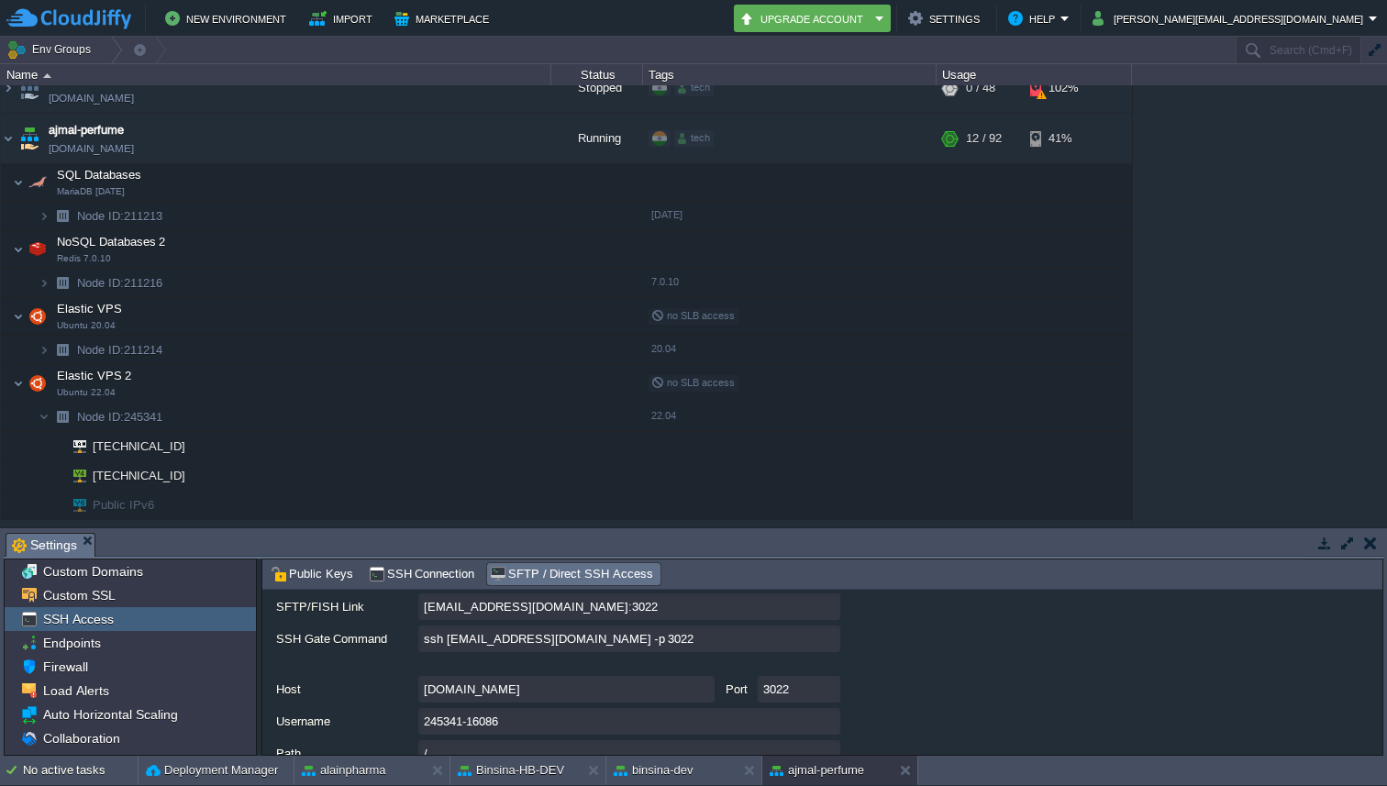
scroll to position [93, 0]
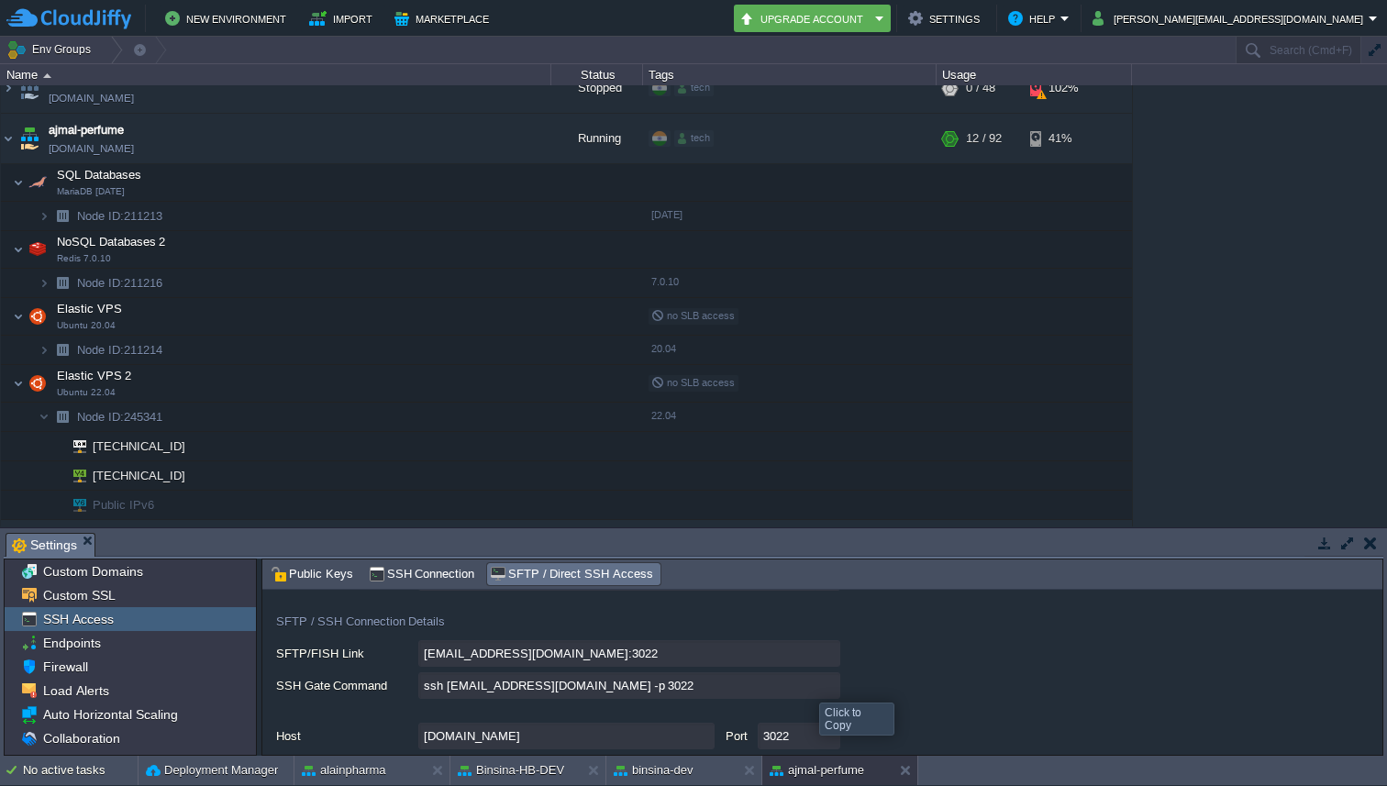
click at [820, 686] on input "ssh [EMAIL_ADDRESS][DOMAIN_NAME] -p 3022" at bounding box center [629, 685] width 422 height 27
click at [11, 138] on img at bounding box center [8, 139] width 15 height 50
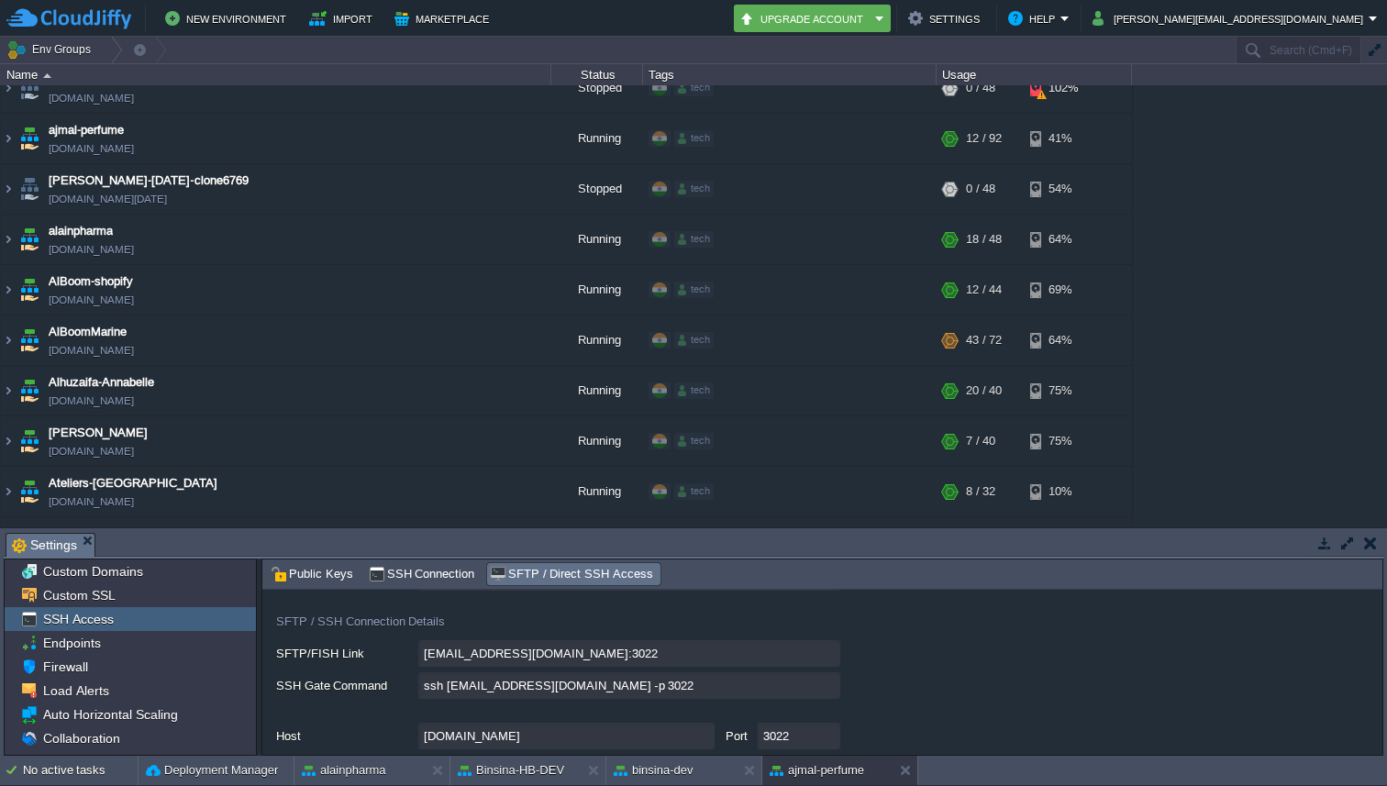
click at [1386, 344] on div "1stdirectpools [DOMAIN_NAME] Stopped tech + Add to Env Group RAM 0% CPU 0% 0 / …" at bounding box center [693, 305] width 1387 height 441
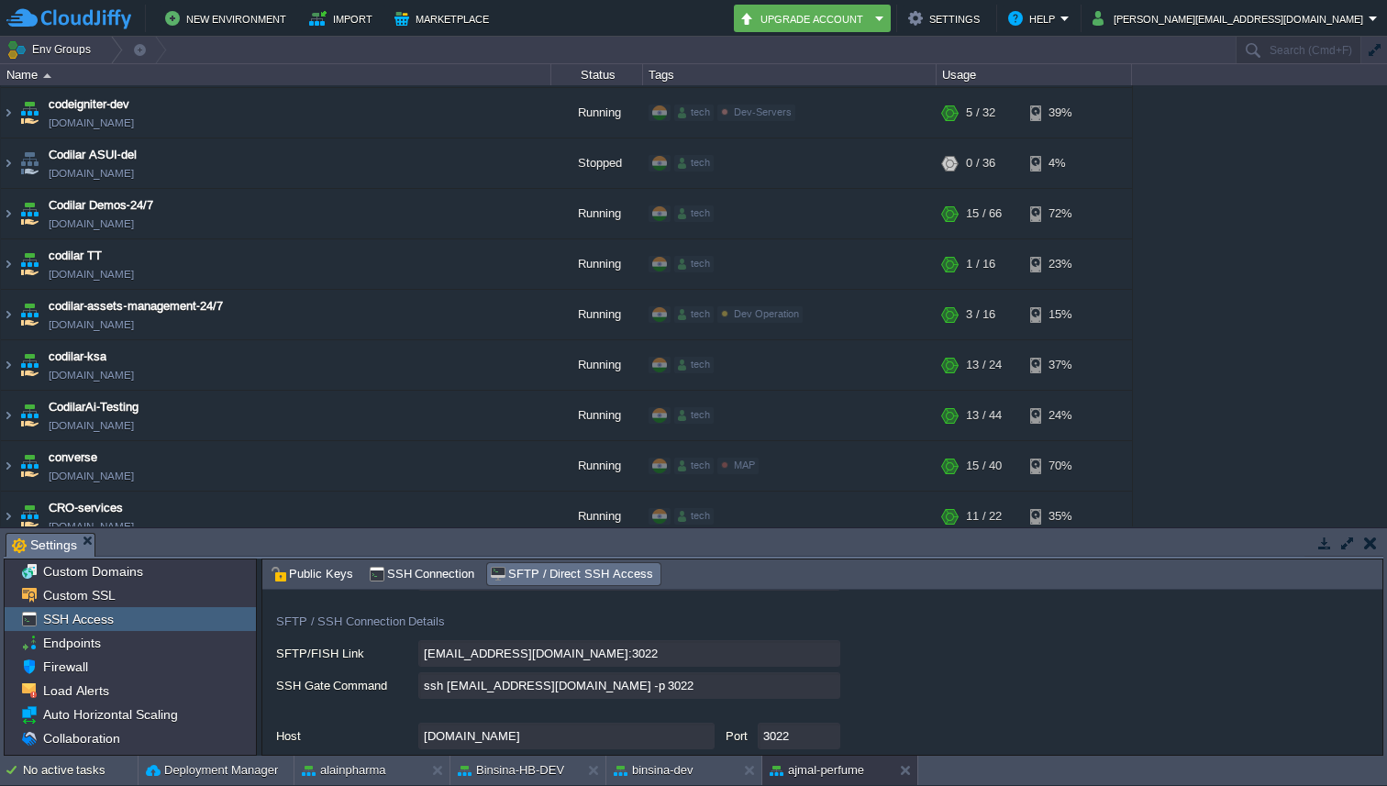
scroll to position [1231, 0]
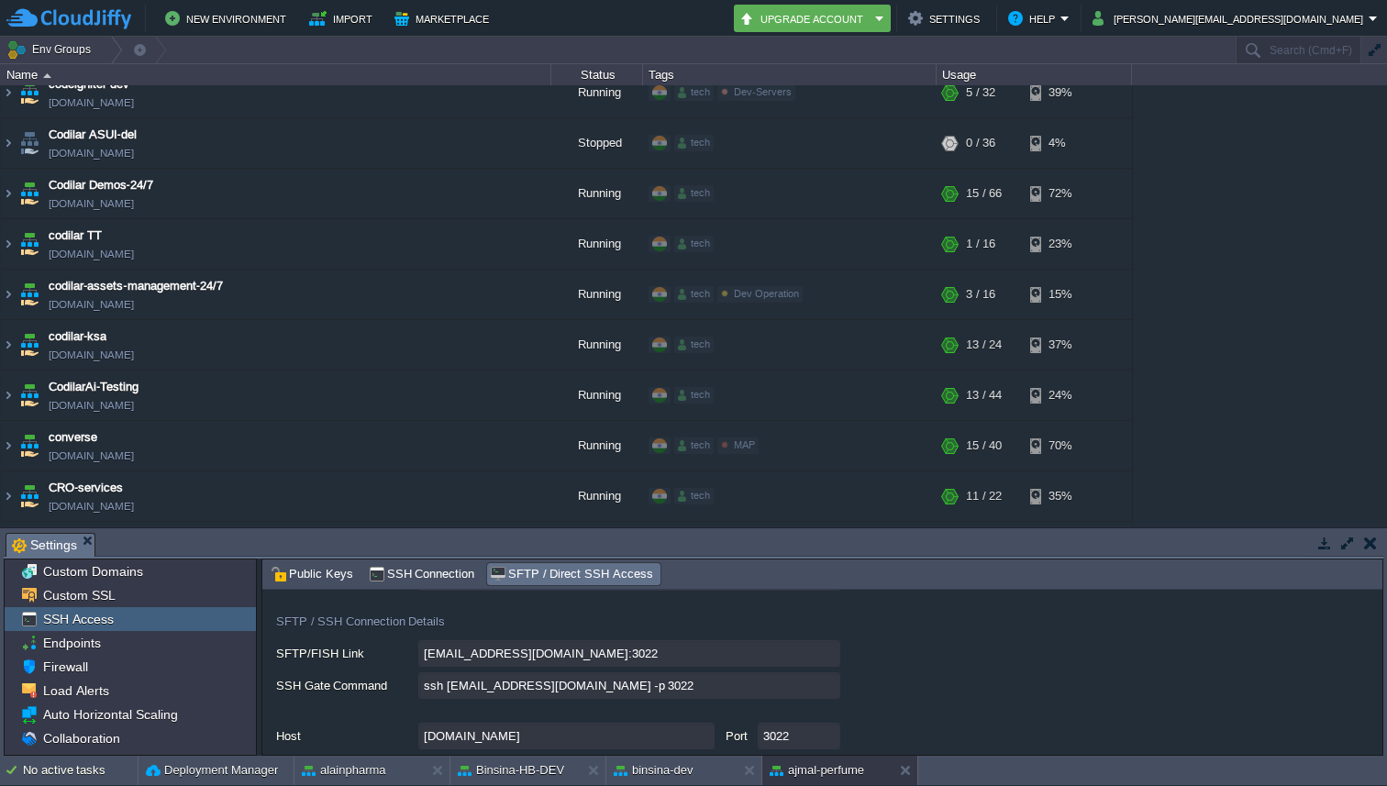
click at [1386, 118] on div "1stdirectpools [DOMAIN_NAME] Stopped tech + Add to Env Group RAM 0% CPU 0% 0 / …" at bounding box center [693, 305] width 1387 height 441
click at [1386, 149] on div "1stdirectpools [DOMAIN_NAME] Stopped tech + Add to Env Group RAM 0% CPU 0% 0 / …" at bounding box center [693, 305] width 1387 height 441
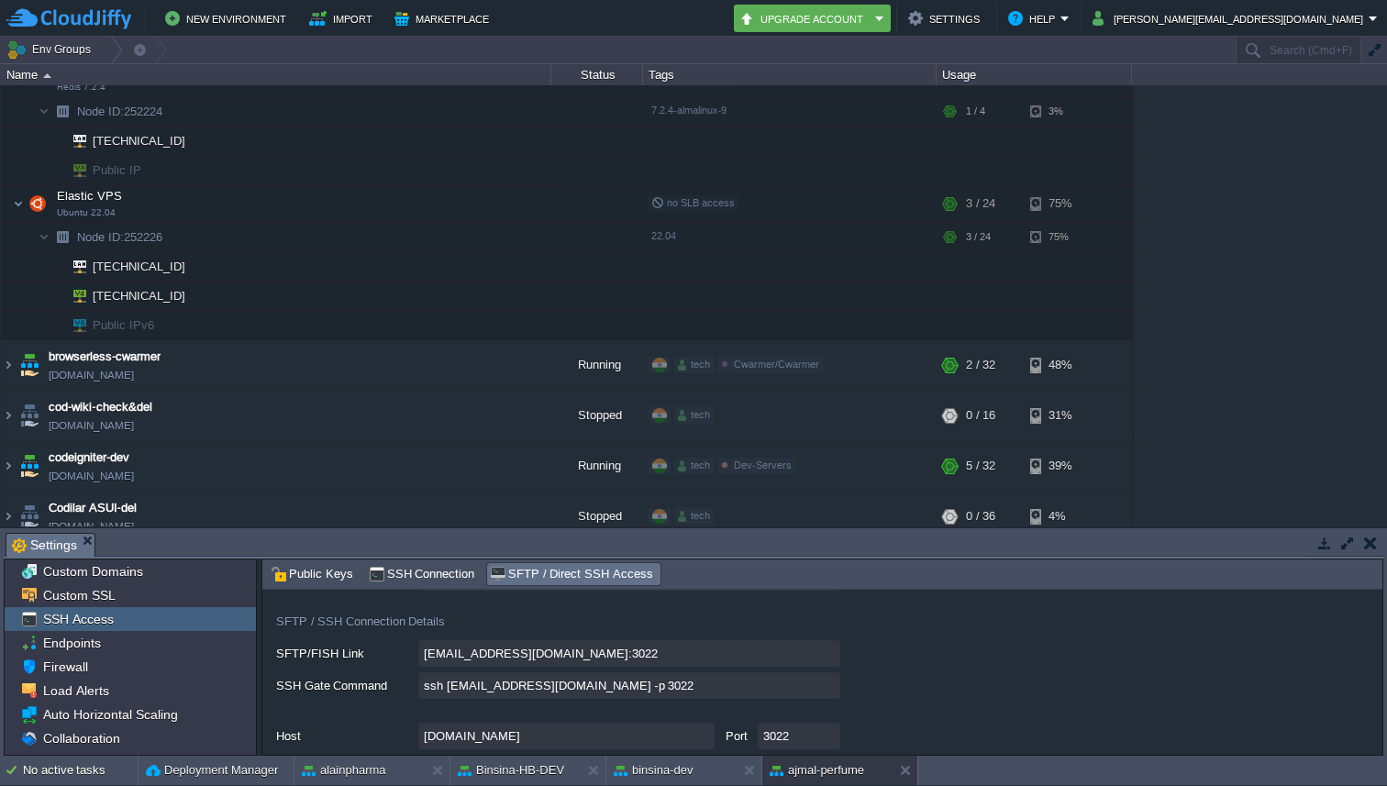
scroll to position [845, 0]
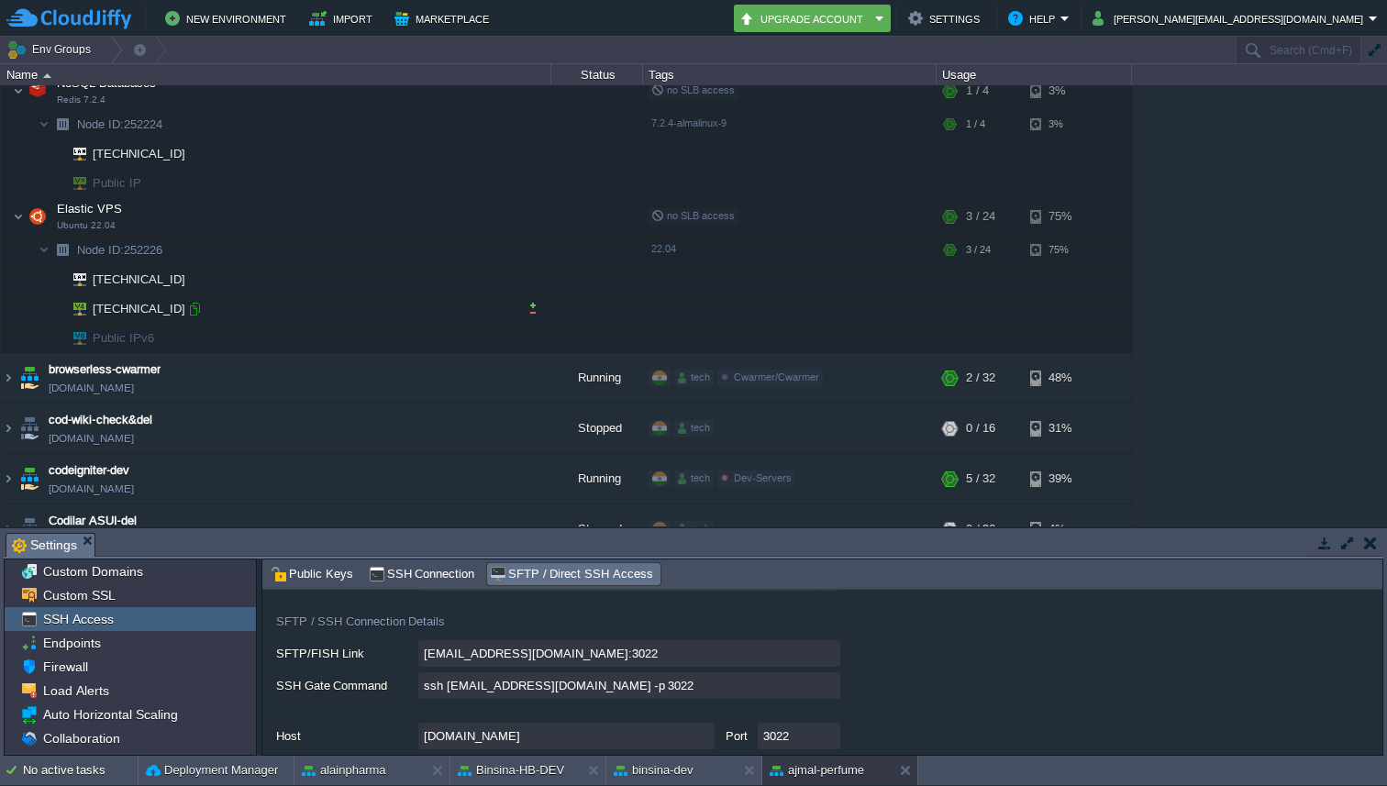
click at [187, 303] on div at bounding box center [194, 309] width 17 height 17
click at [201, 307] on div at bounding box center [194, 309] width 17 height 17
